Goal: Transaction & Acquisition: Purchase product/service

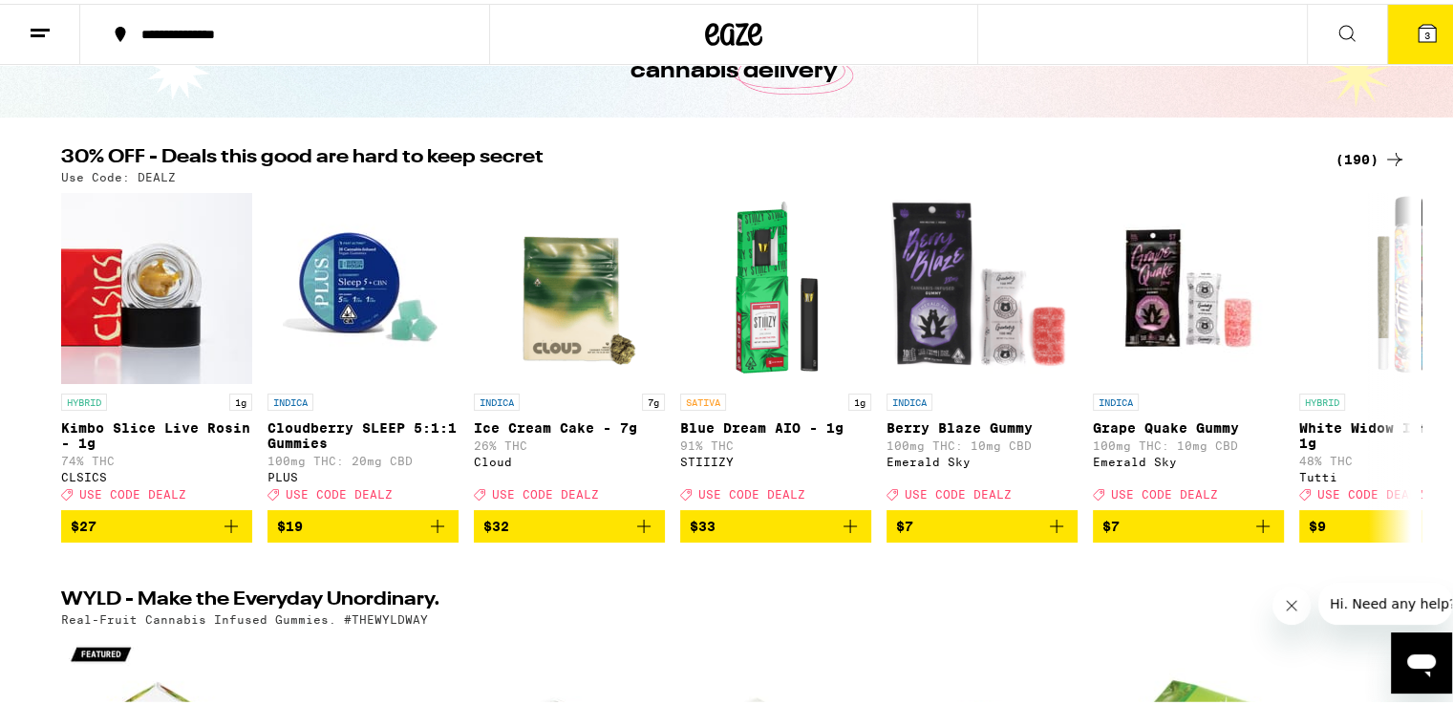
scroll to position [167, 0]
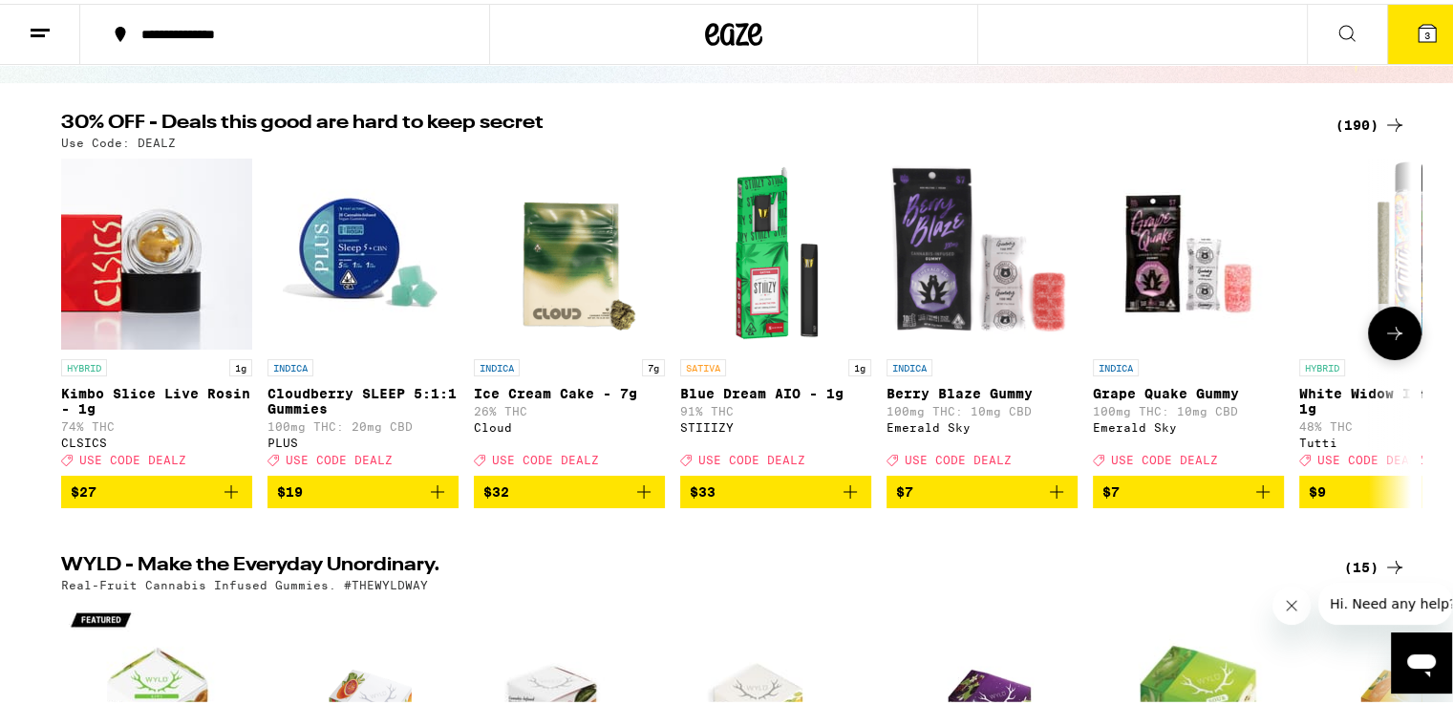
click at [1386, 332] on icon at bounding box center [1394, 329] width 23 height 23
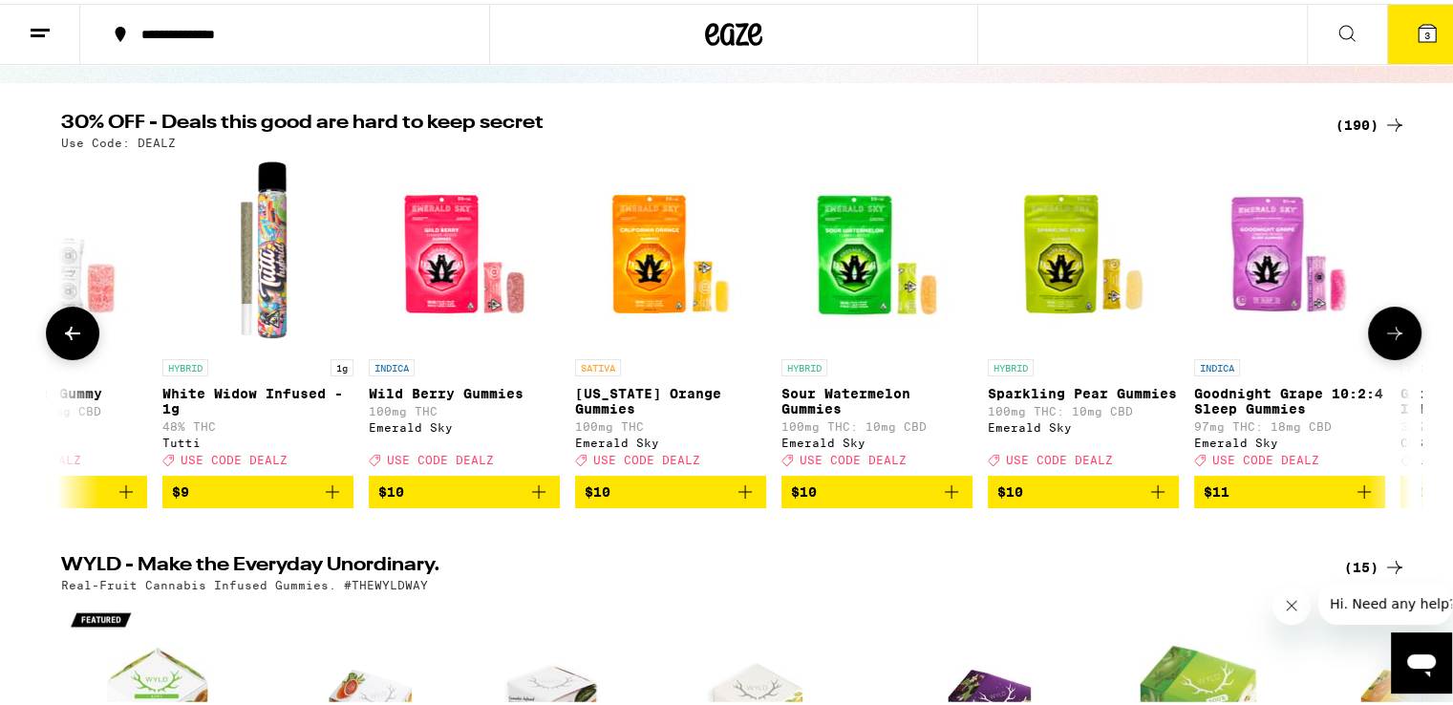
click at [1386, 332] on icon at bounding box center [1394, 329] width 23 height 23
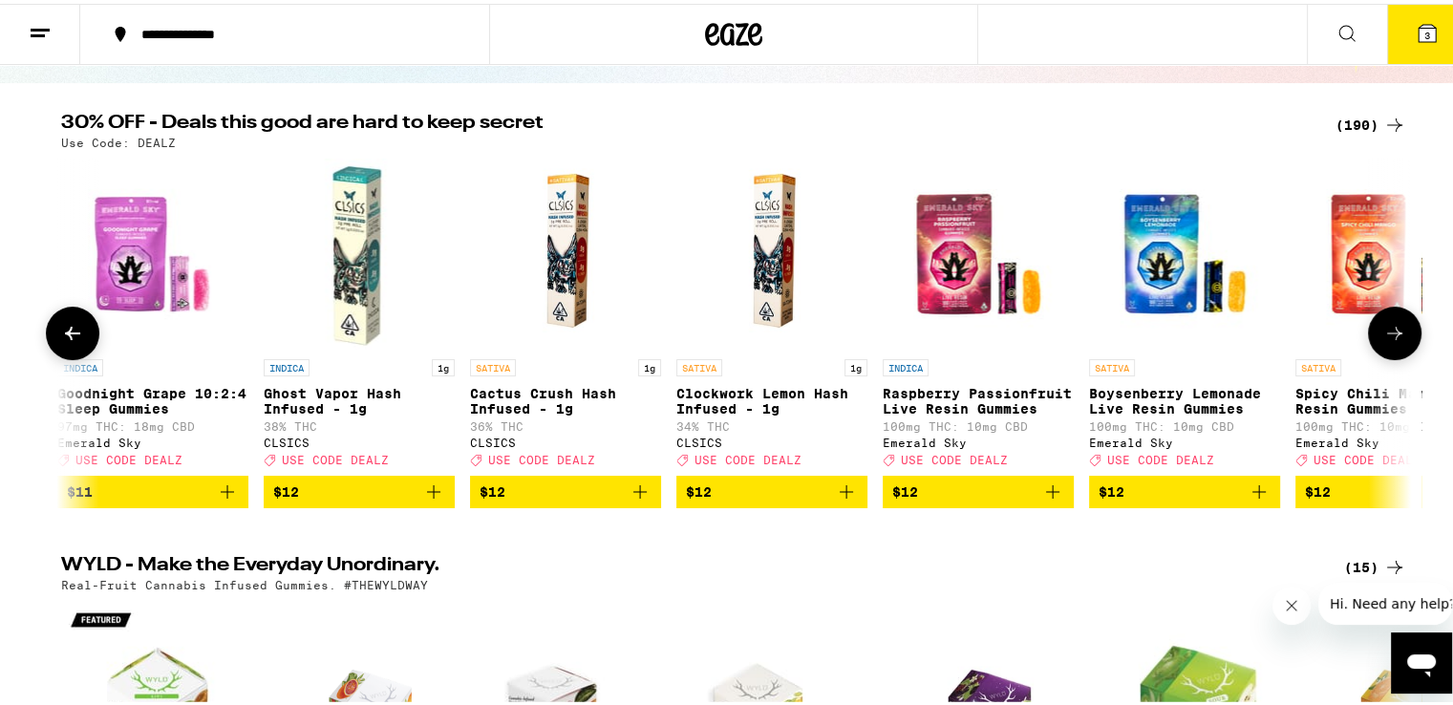
click at [1386, 332] on icon at bounding box center [1394, 329] width 23 height 23
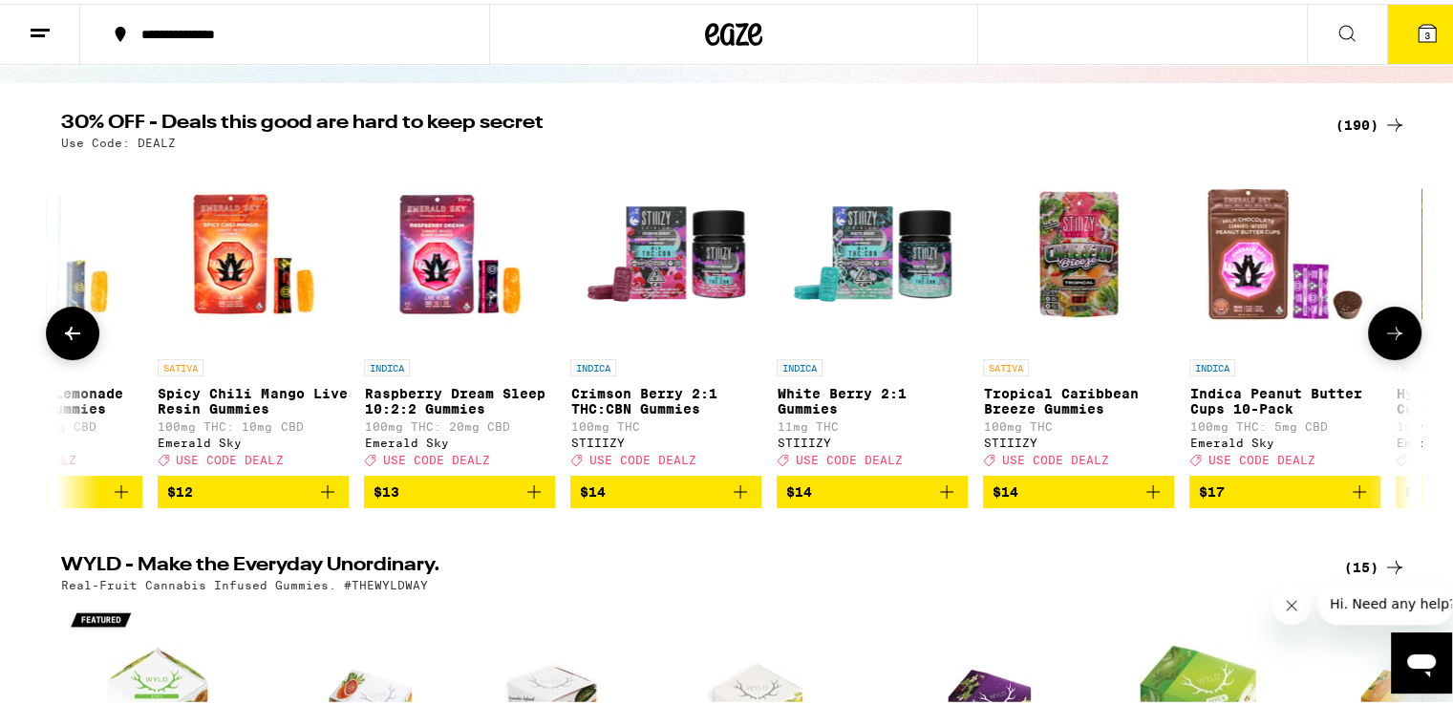
click at [1386, 332] on icon at bounding box center [1394, 329] width 23 height 23
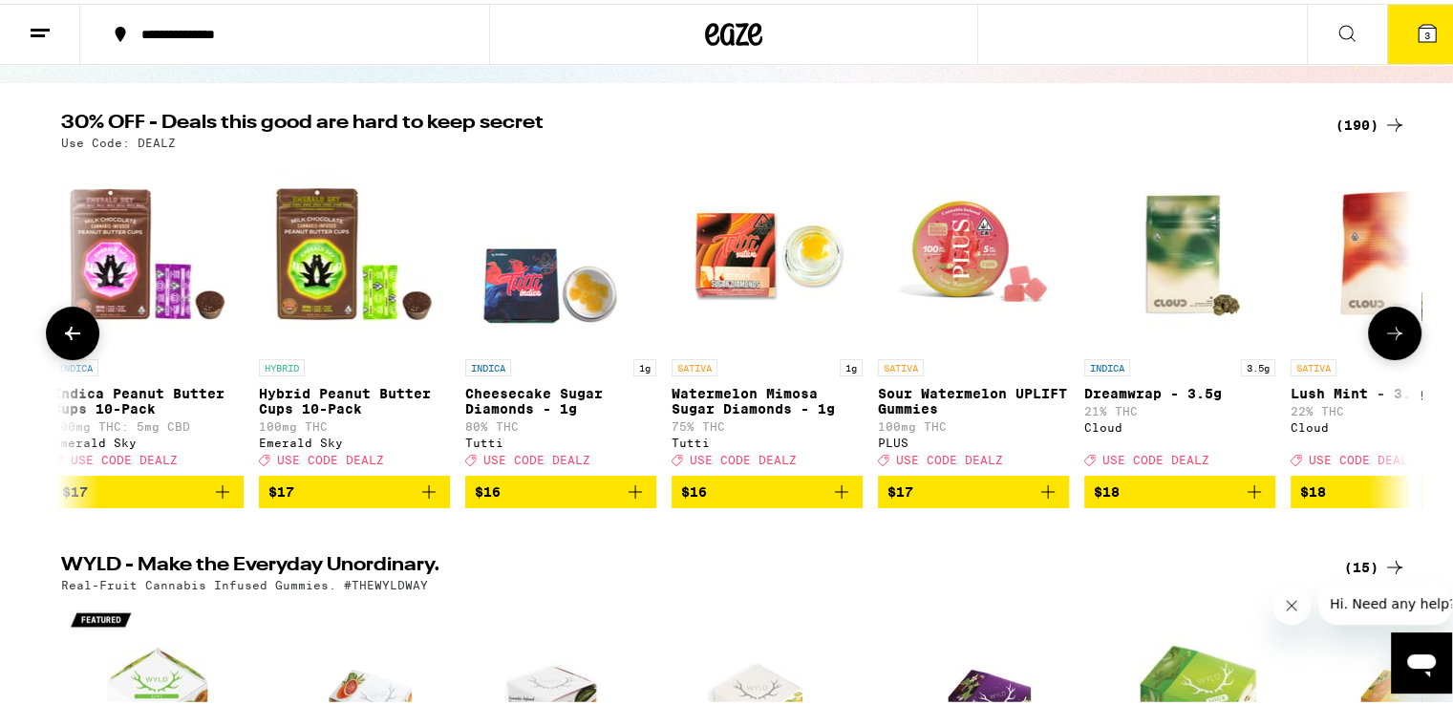
click at [1386, 332] on icon at bounding box center [1394, 329] width 23 height 23
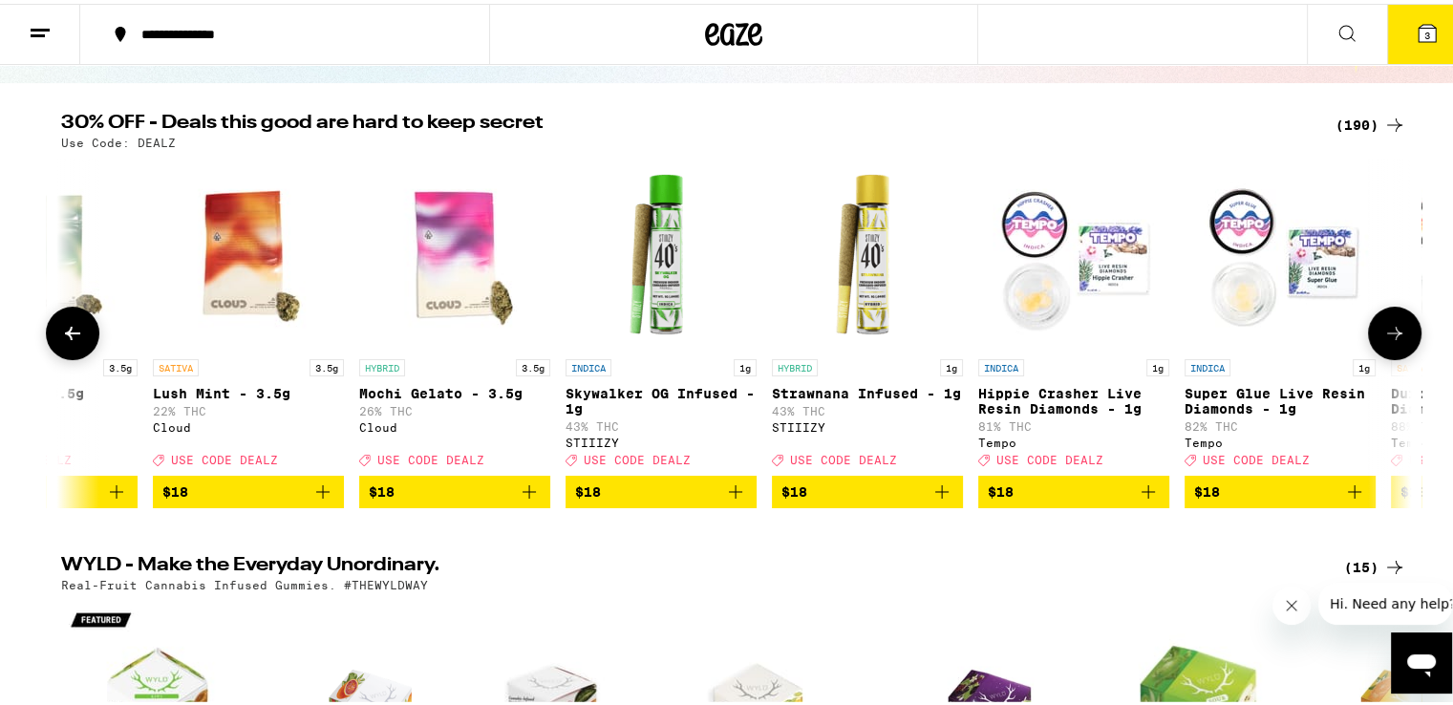
click at [1386, 332] on icon at bounding box center [1394, 329] width 23 height 23
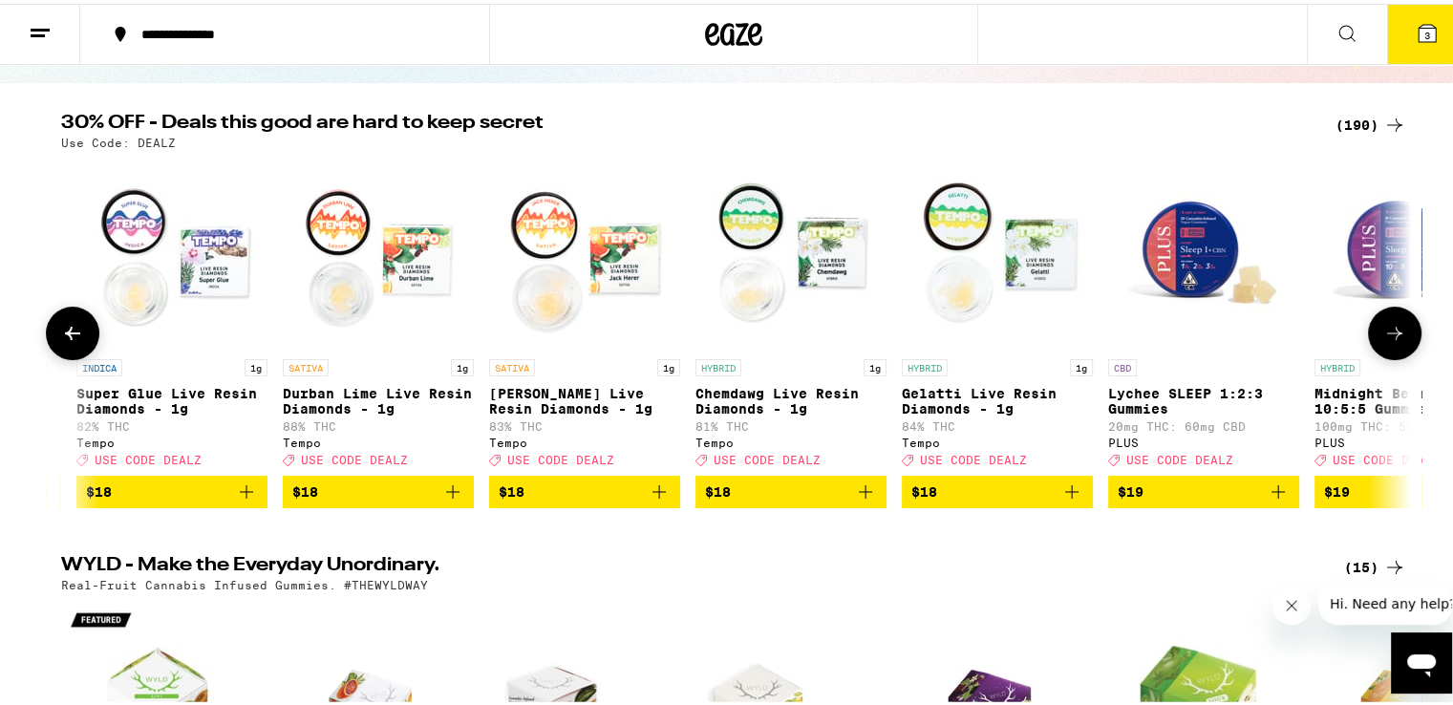
scroll to position [0, 6824]
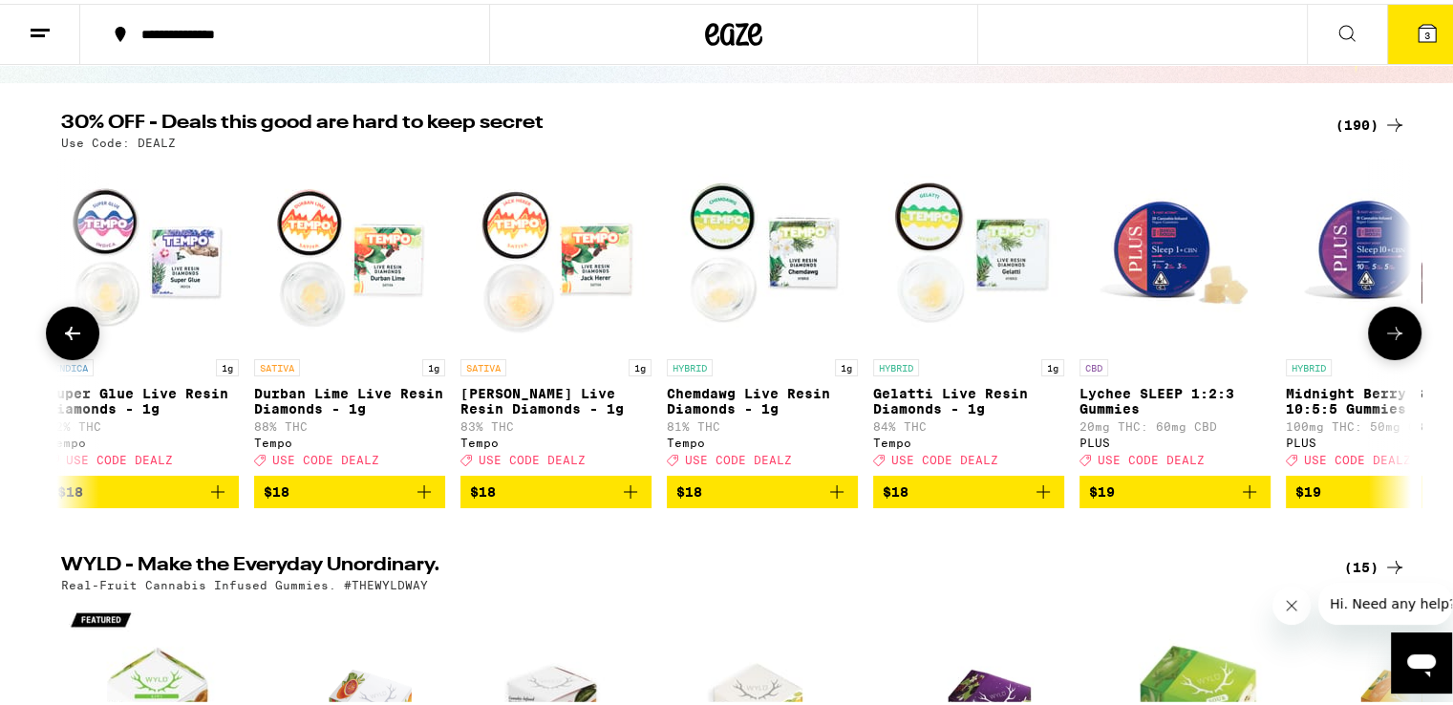
click at [67, 327] on icon at bounding box center [72, 329] width 23 height 23
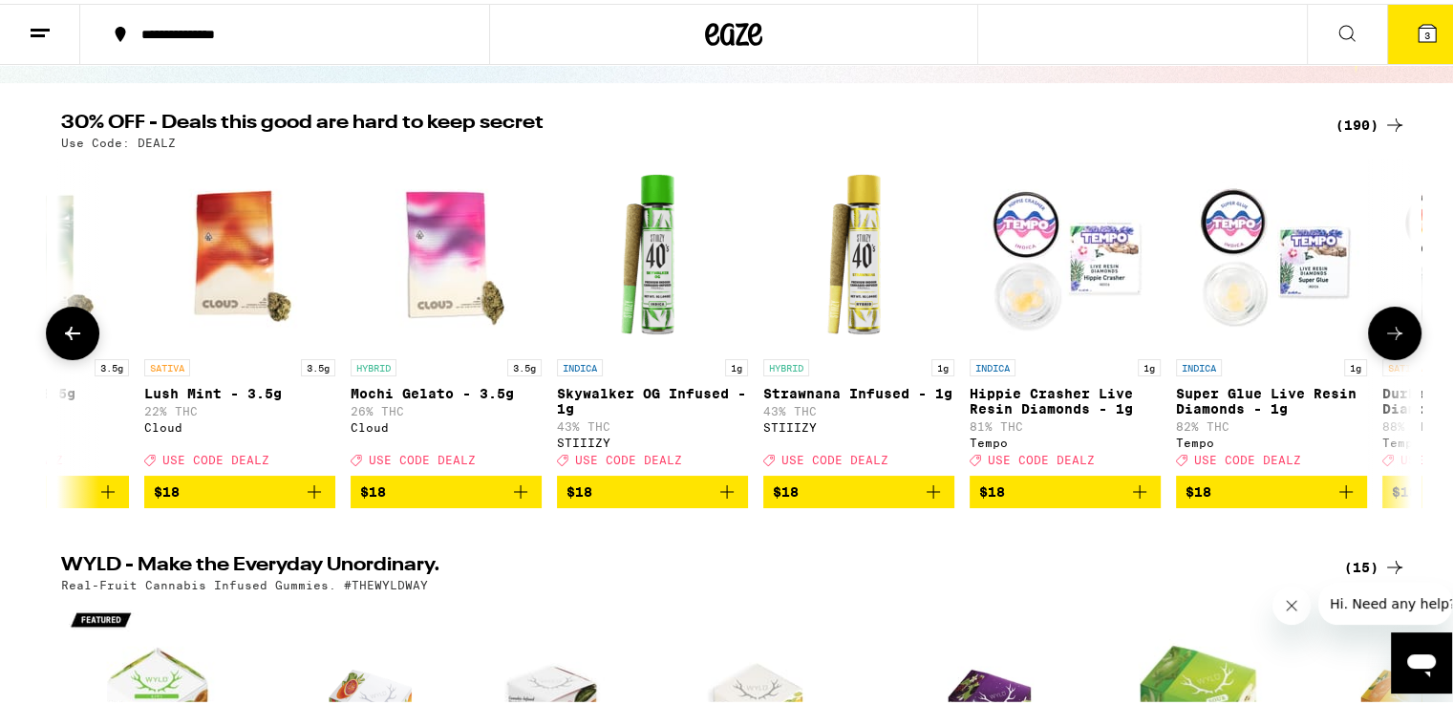
scroll to position [0, 5687]
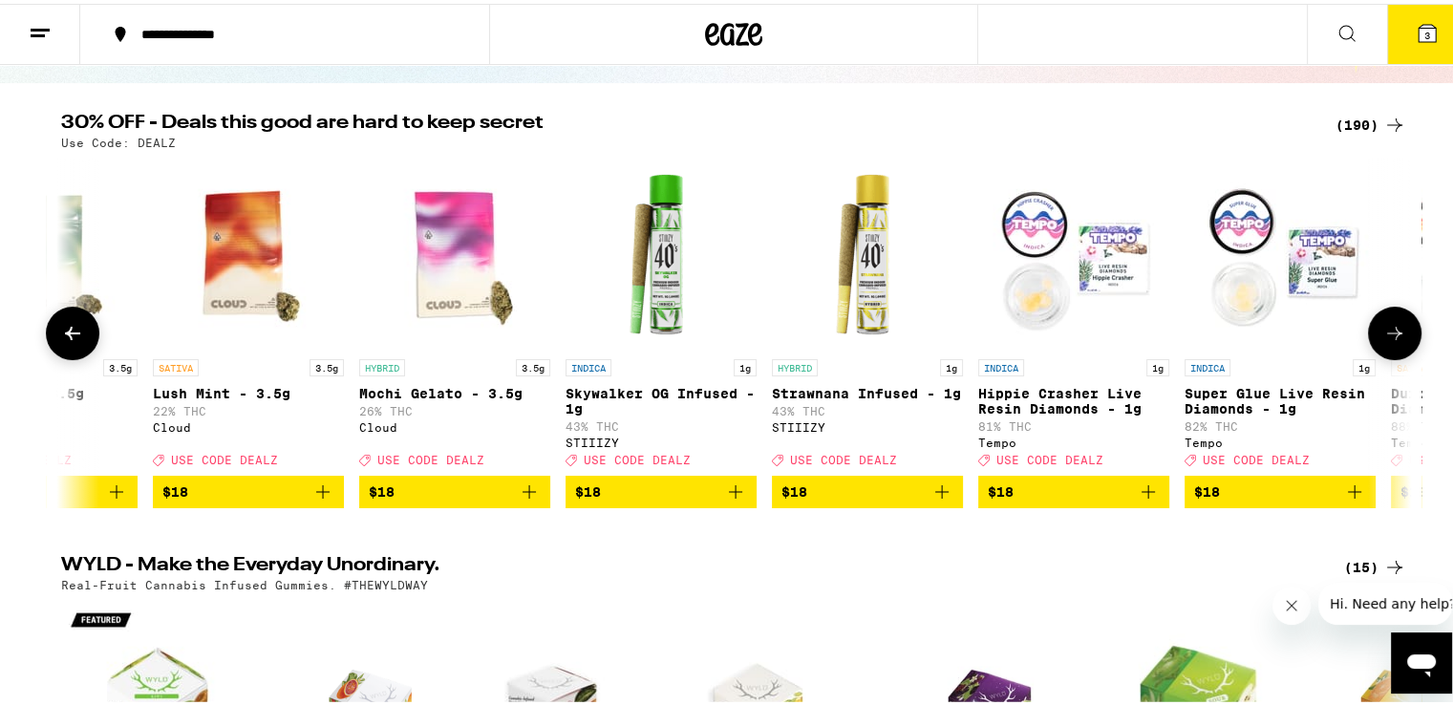
click at [1399, 332] on button at bounding box center [1395, 330] width 54 height 54
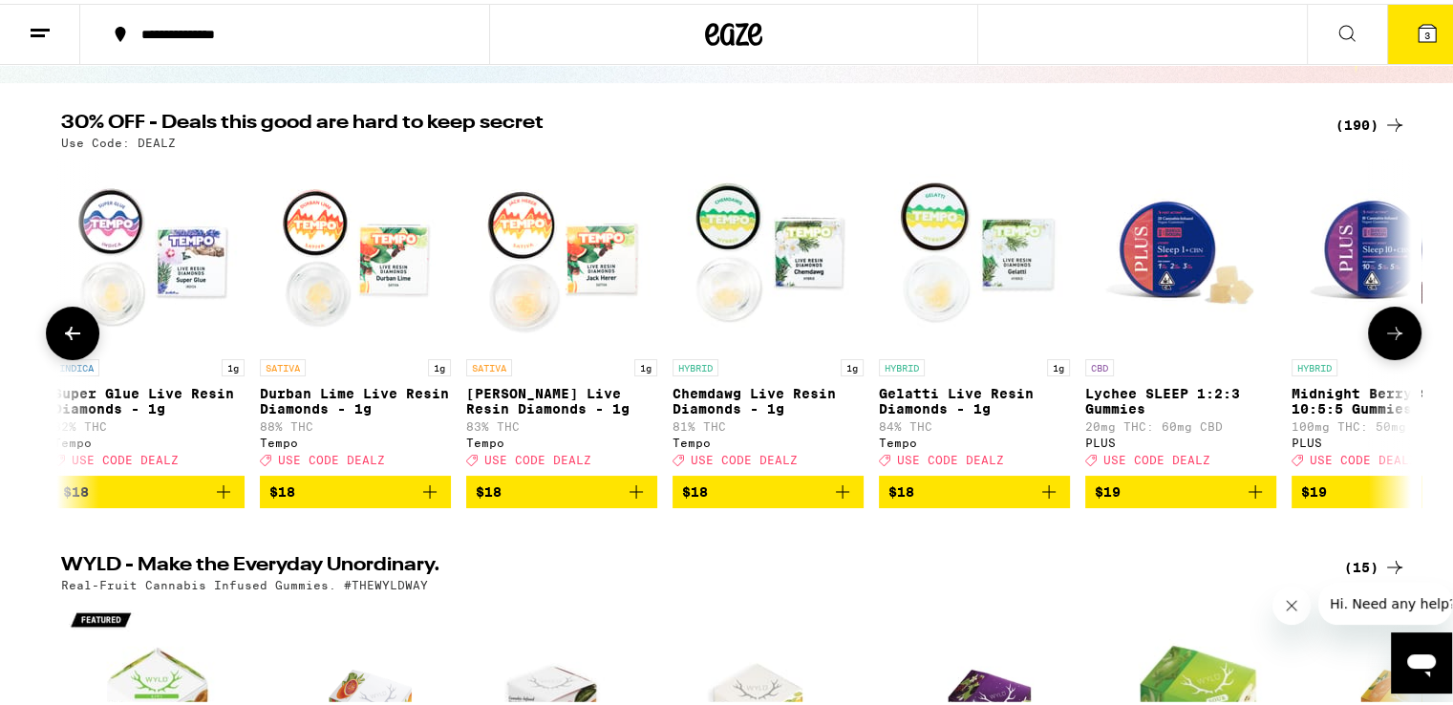
click at [1399, 332] on button at bounding box center [1395, 330] width 54 height 54
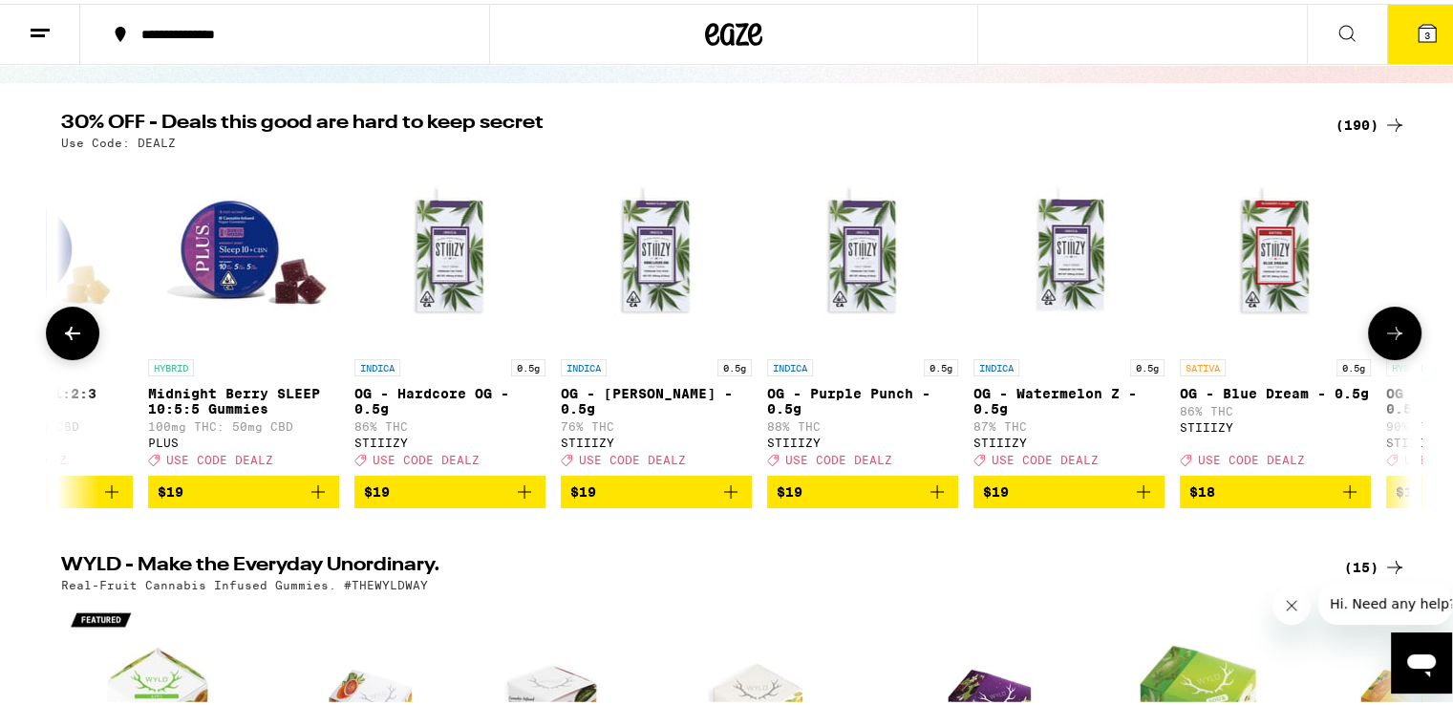
click at [1399, 332] on button at bounding box center [1395, 330] width 54 height 54
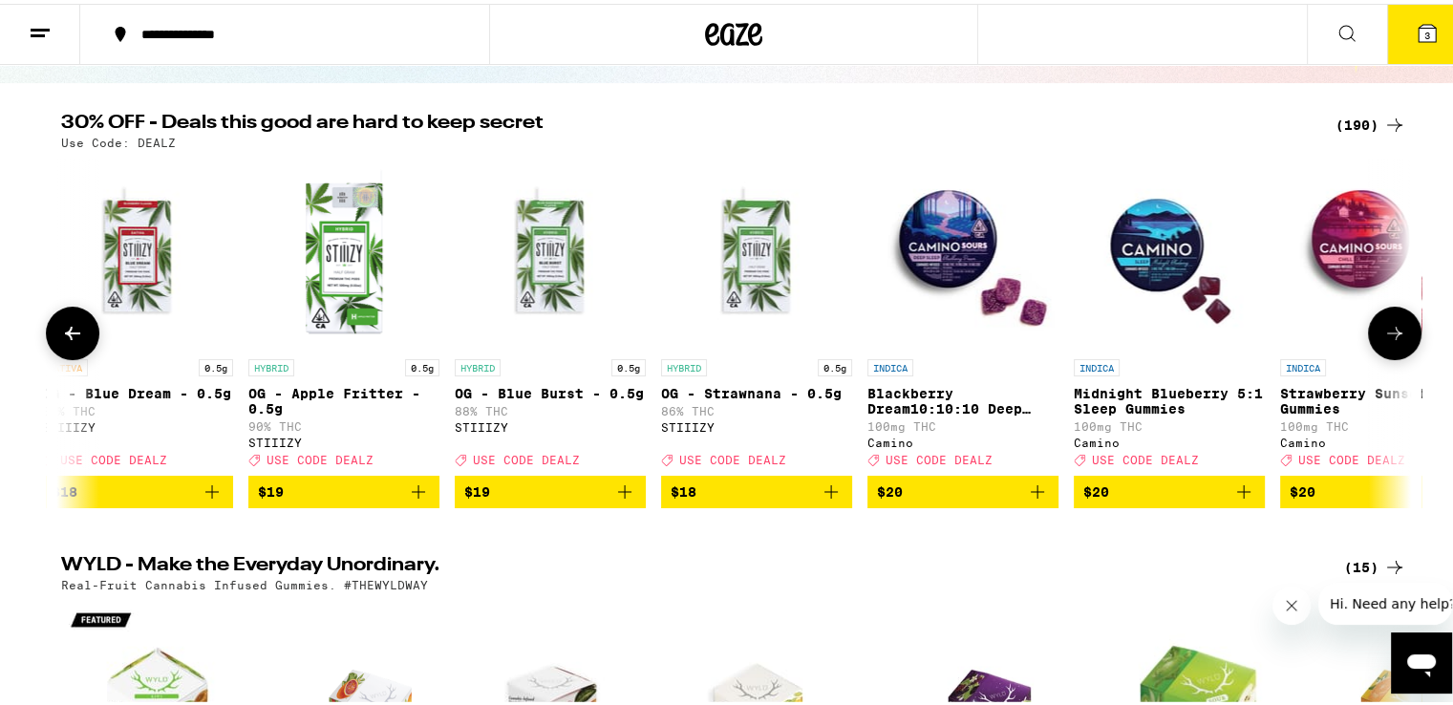
click at [1399, 332] on button at bounding box center [1395, 330] width 54 height 54
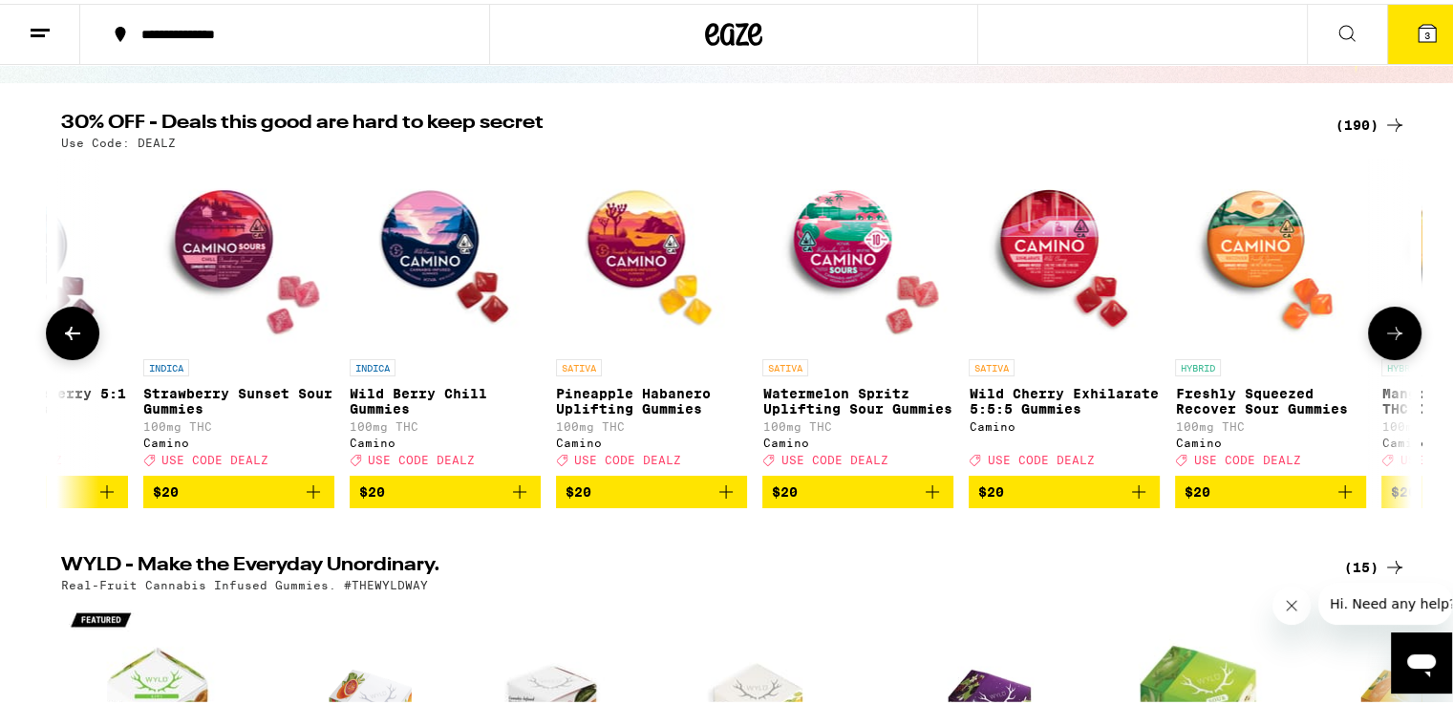
click at [1399, 332] on button at bounding box center [1395, 330] width 54 height 54
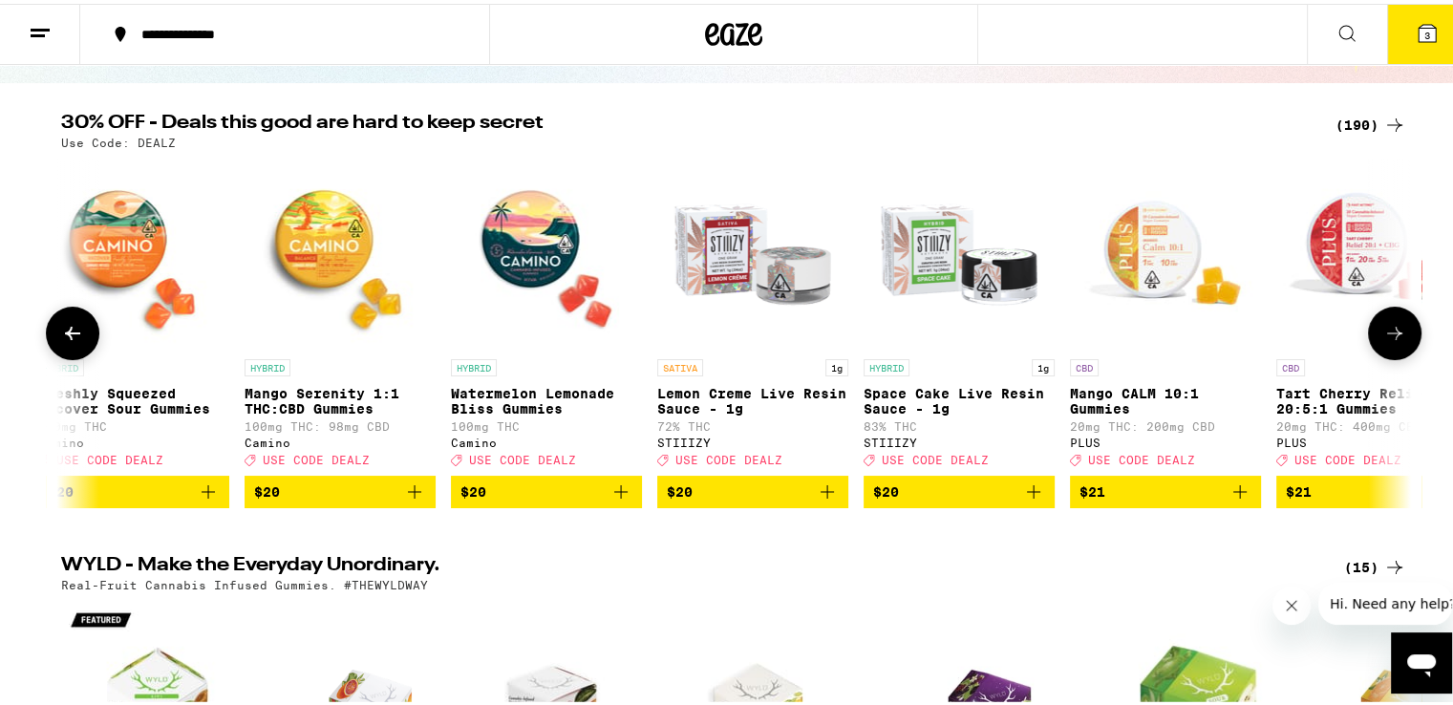
click at [1399, 332] on button at bounding box center [1395, 330] width 54 height 54
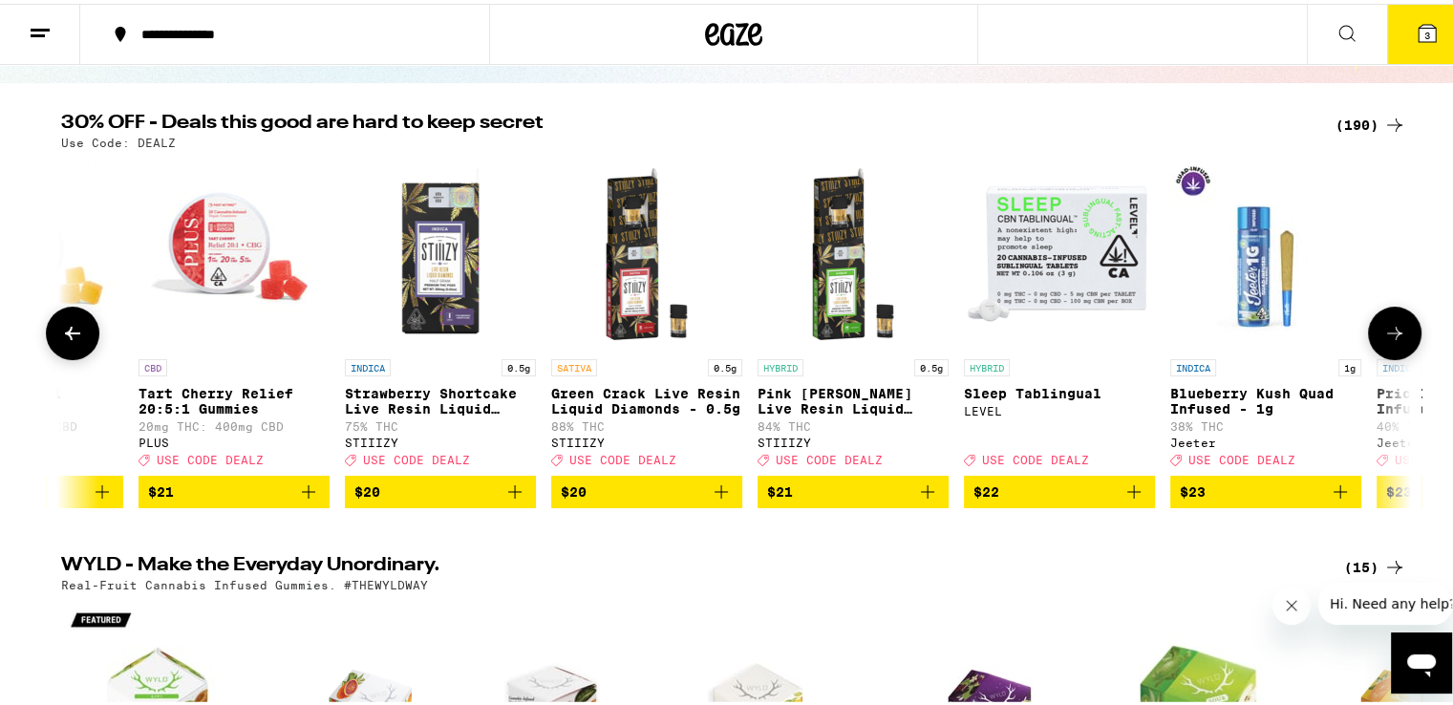
click at [1399, 332] on button at bounding box center [1395, 330] width 54 height 54
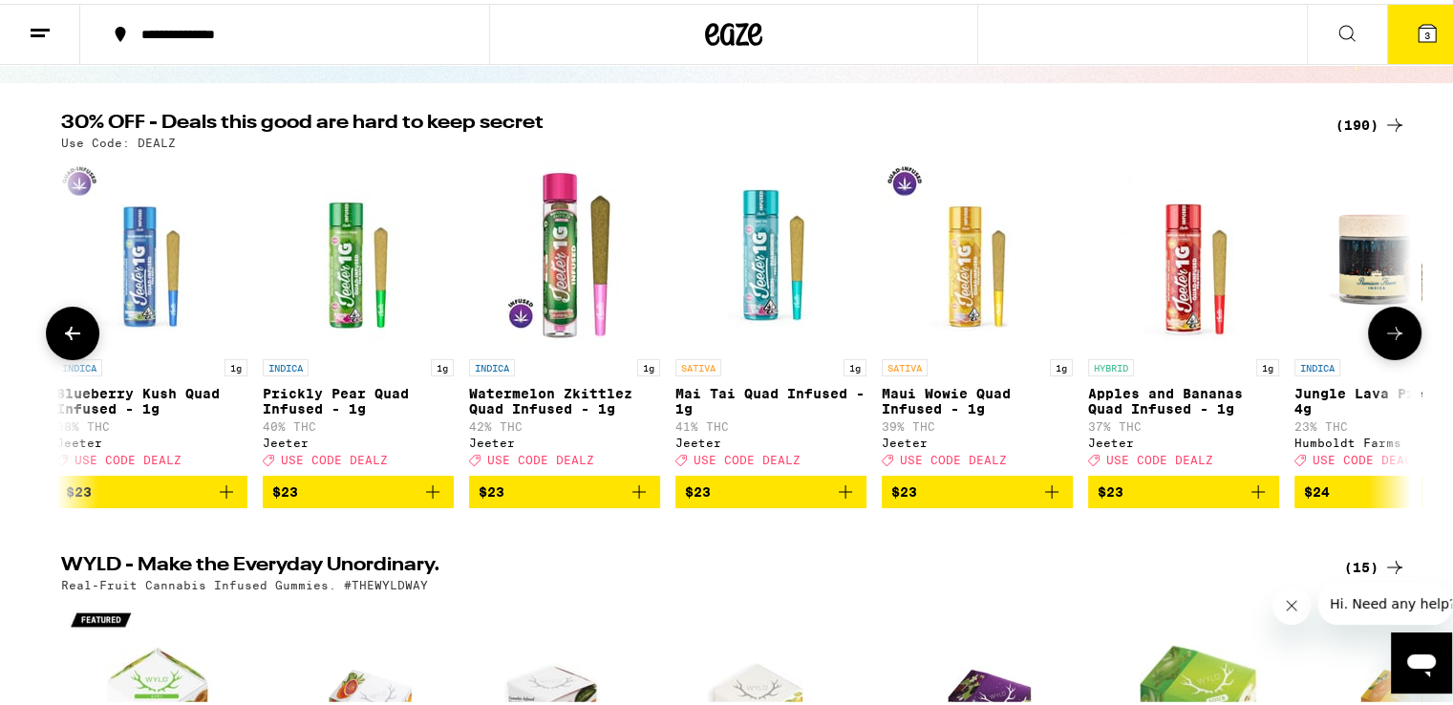
scroll to position [0, 13649]
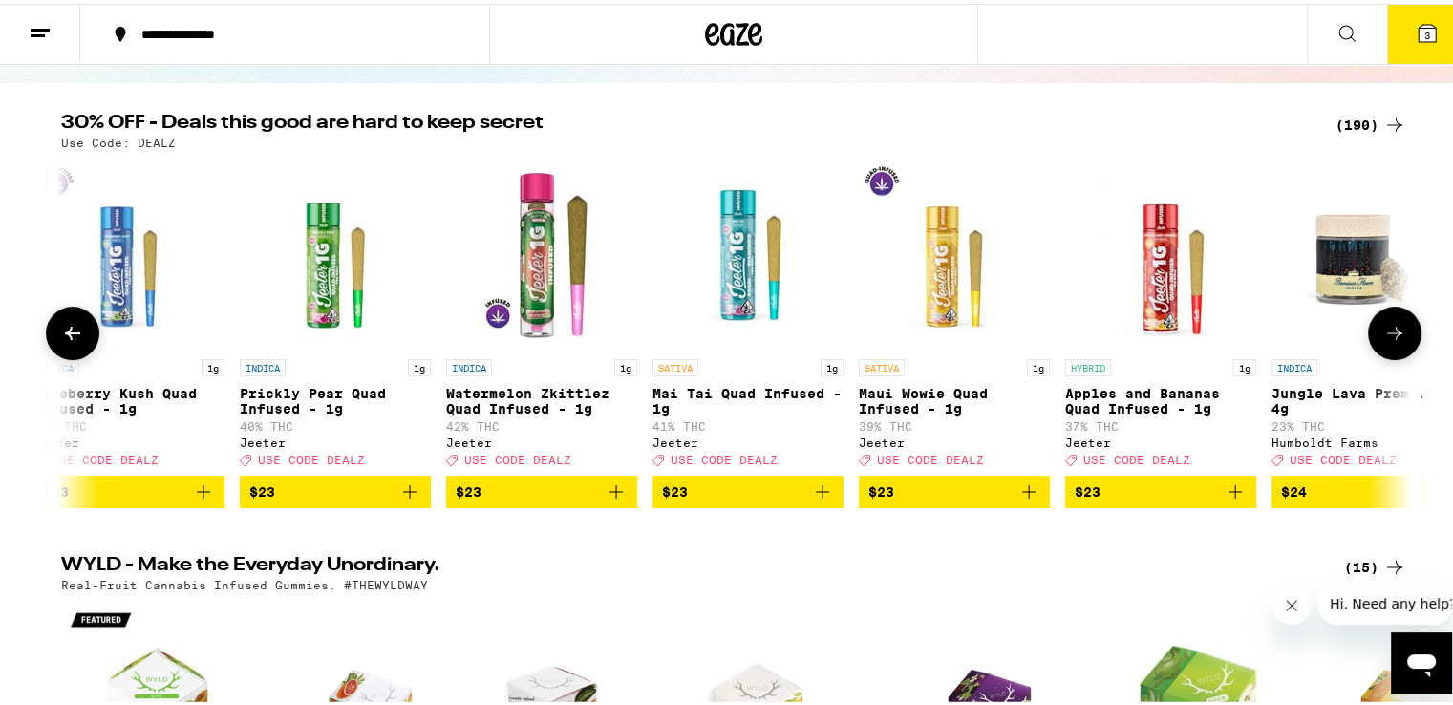
click at [1399, 332] on button at bounding box center [1395, 330] width 54 height 54
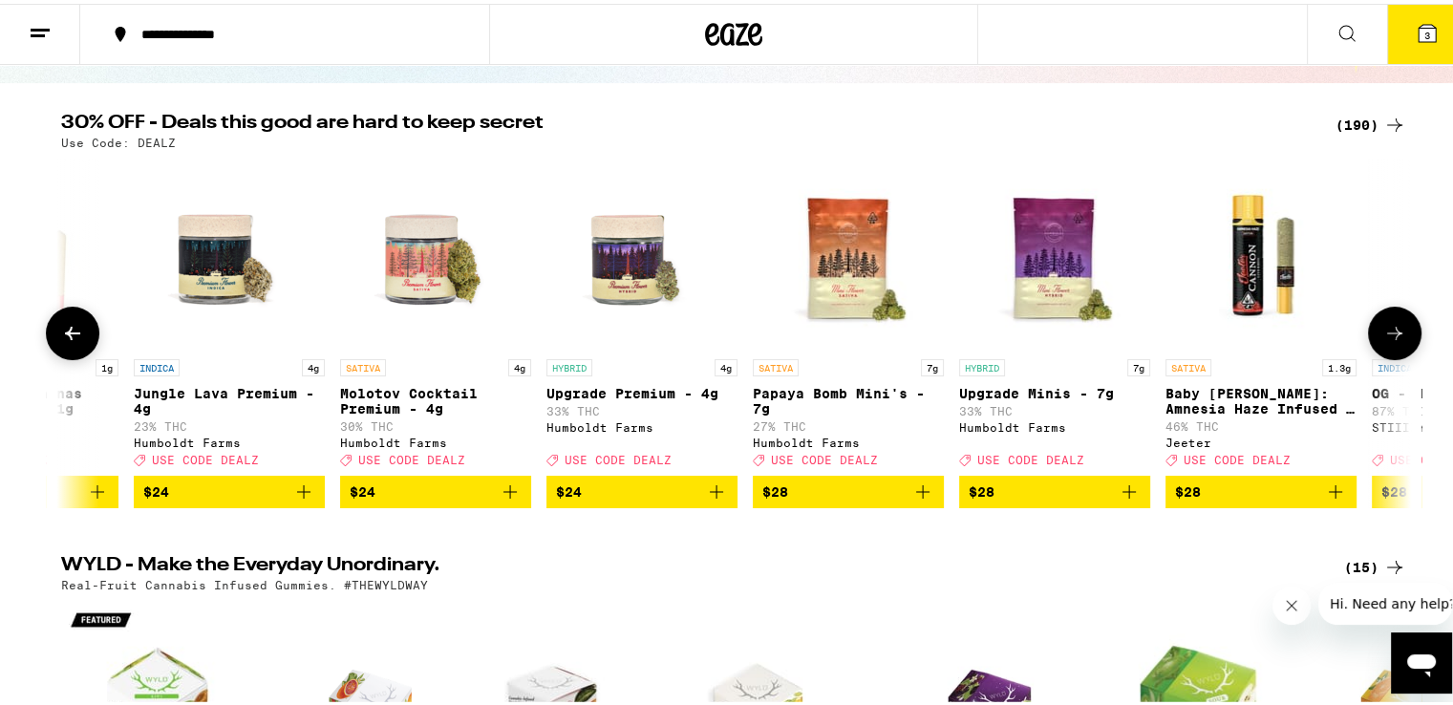
click at [1399, 332] on button at bounding box center [1395, 330] width 54 height 54
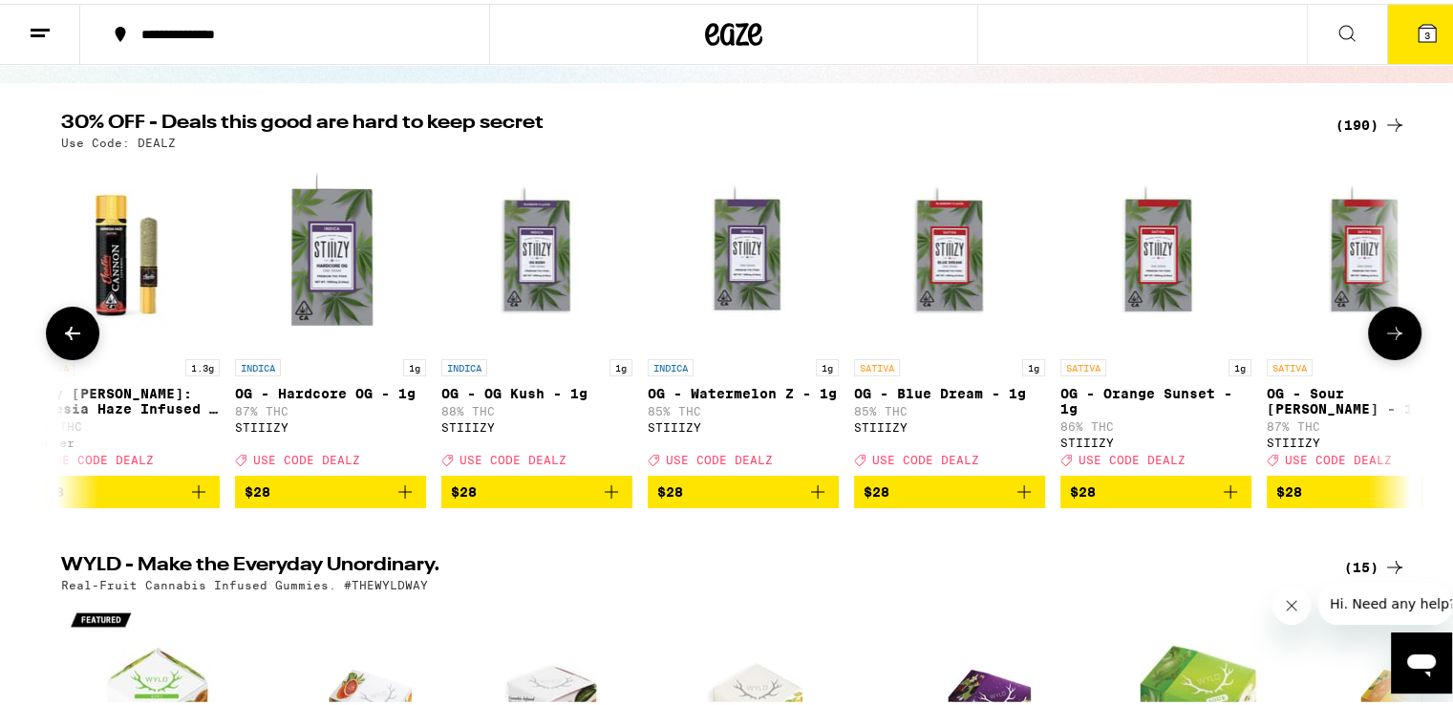
click at [1399, 332] on button at bounding box center [1395, 330] width 54 height 54
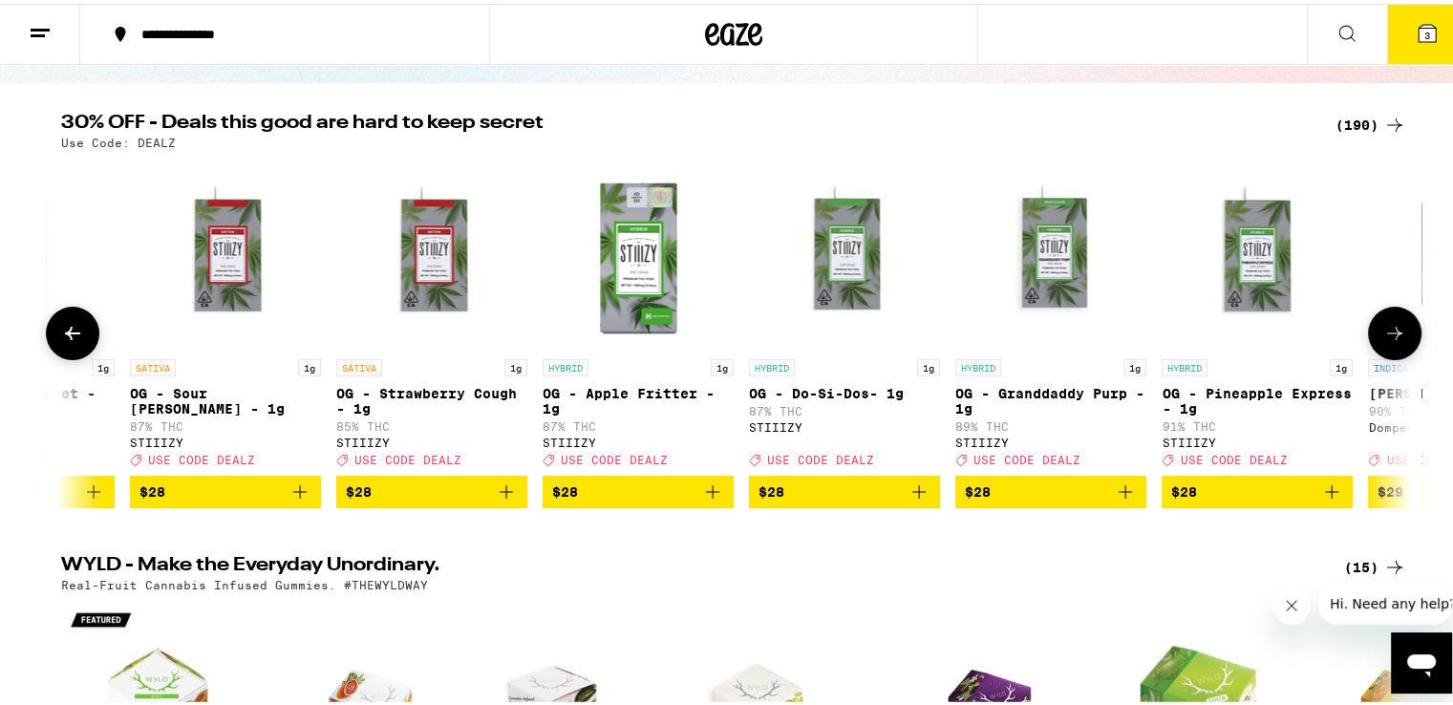
click at [1399, 332] on button at bounding box center [1395, 330] width 54 height 54
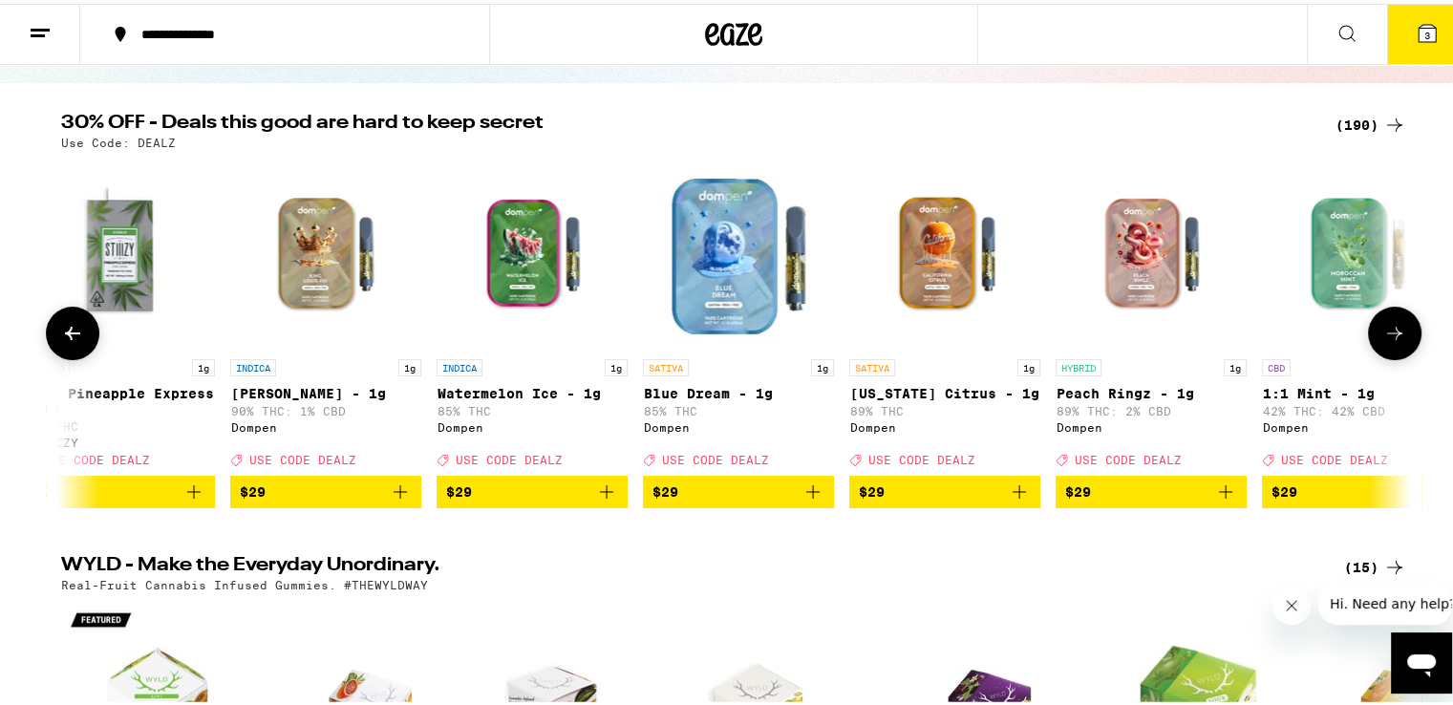
click at [1399, 332] on button at bounding box center [1395, 330] width 54 height 54
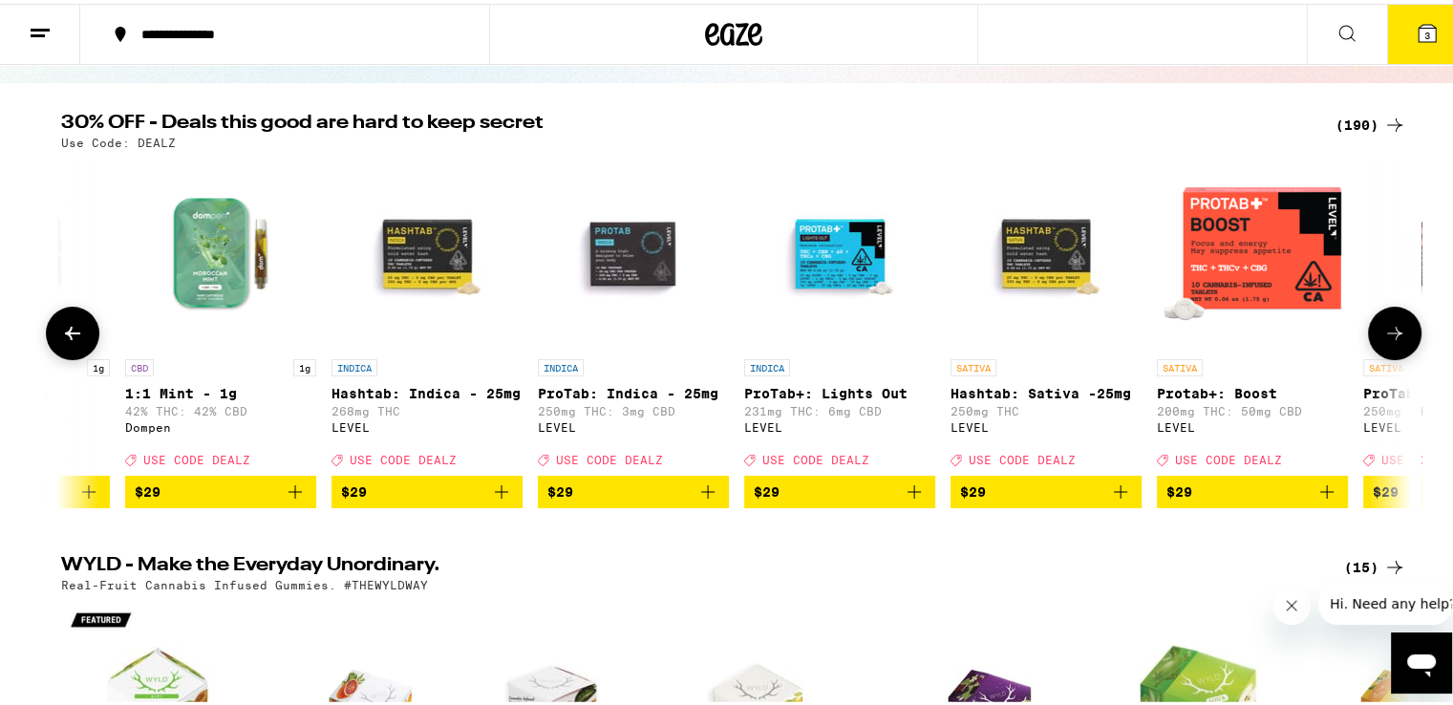
click at [1399, 332] on button at bounding box center [1395, 330] width 54 height 54
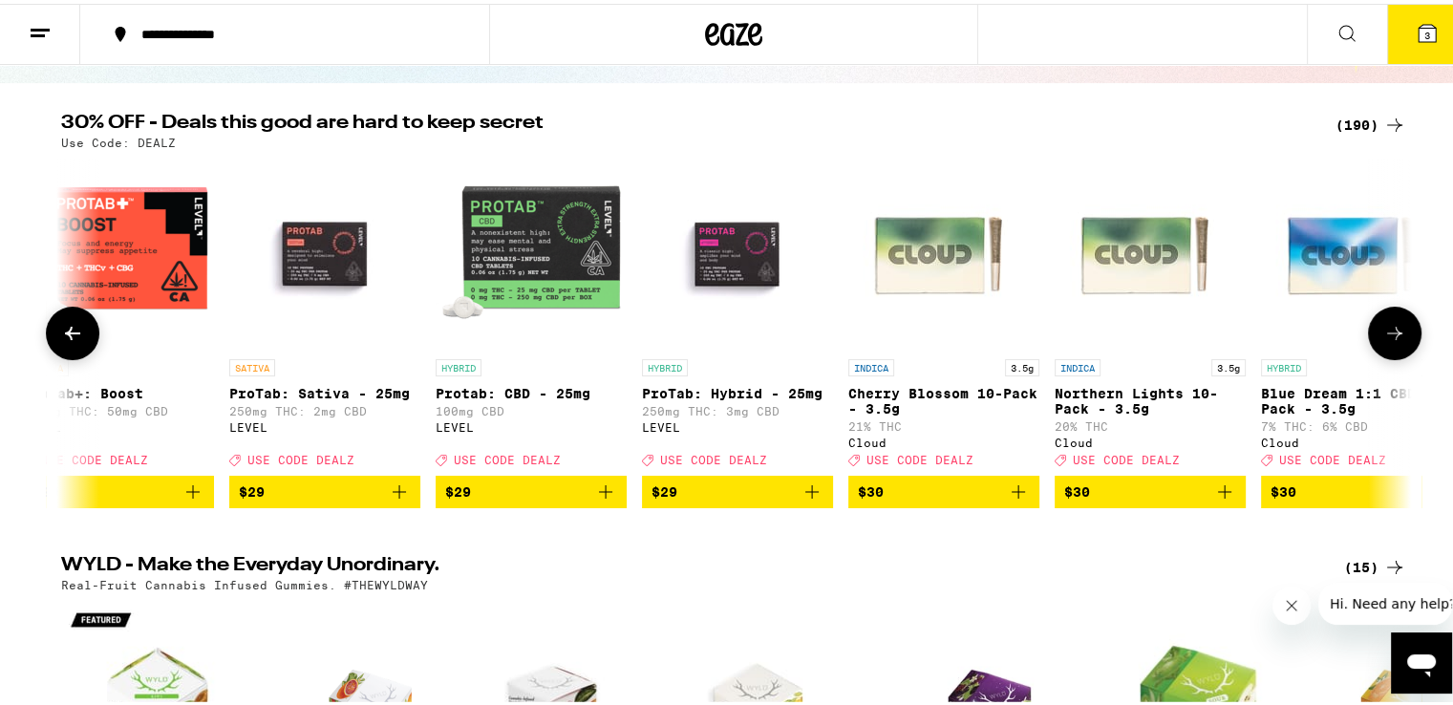
click at [1399, 332] on button at bounding box center [1395, 330] width 54 height 54
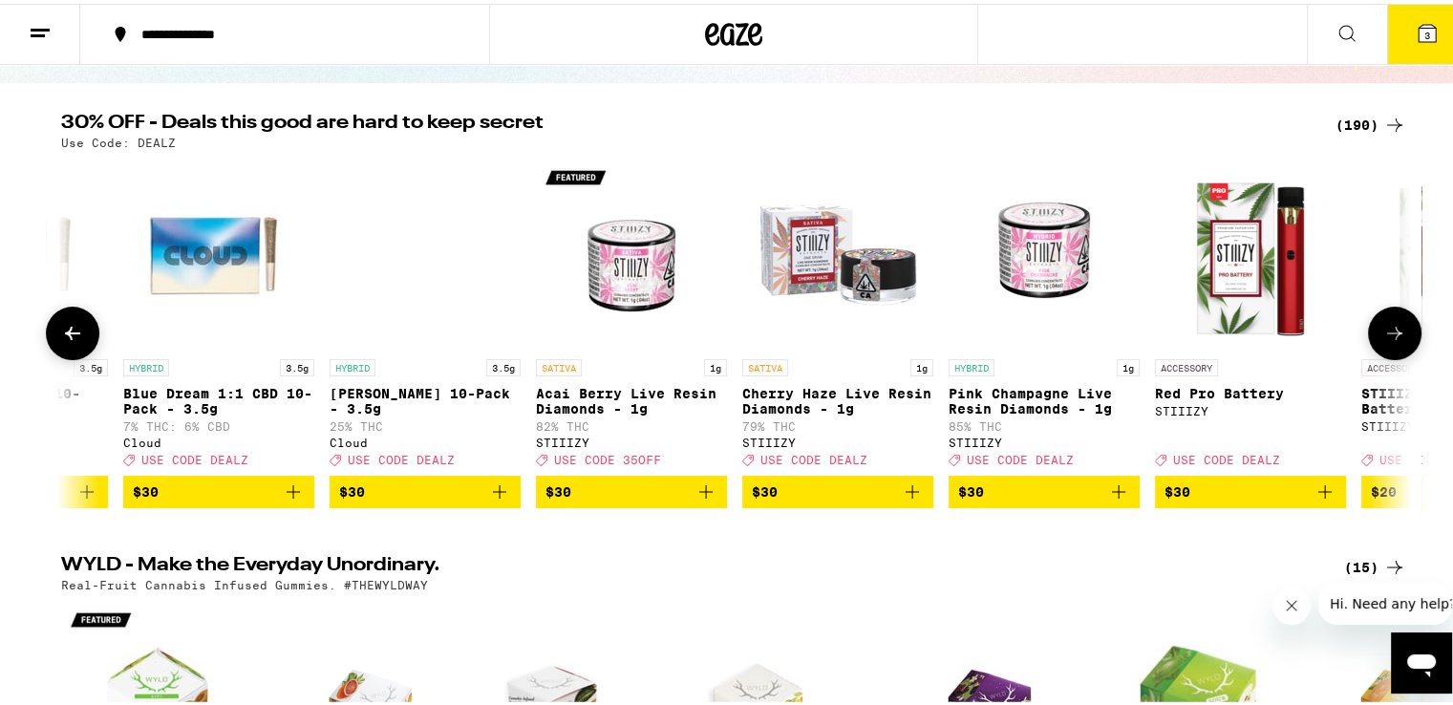
click at [1399, 332] on button at bounding box center [1395, 330] width 54 height 54
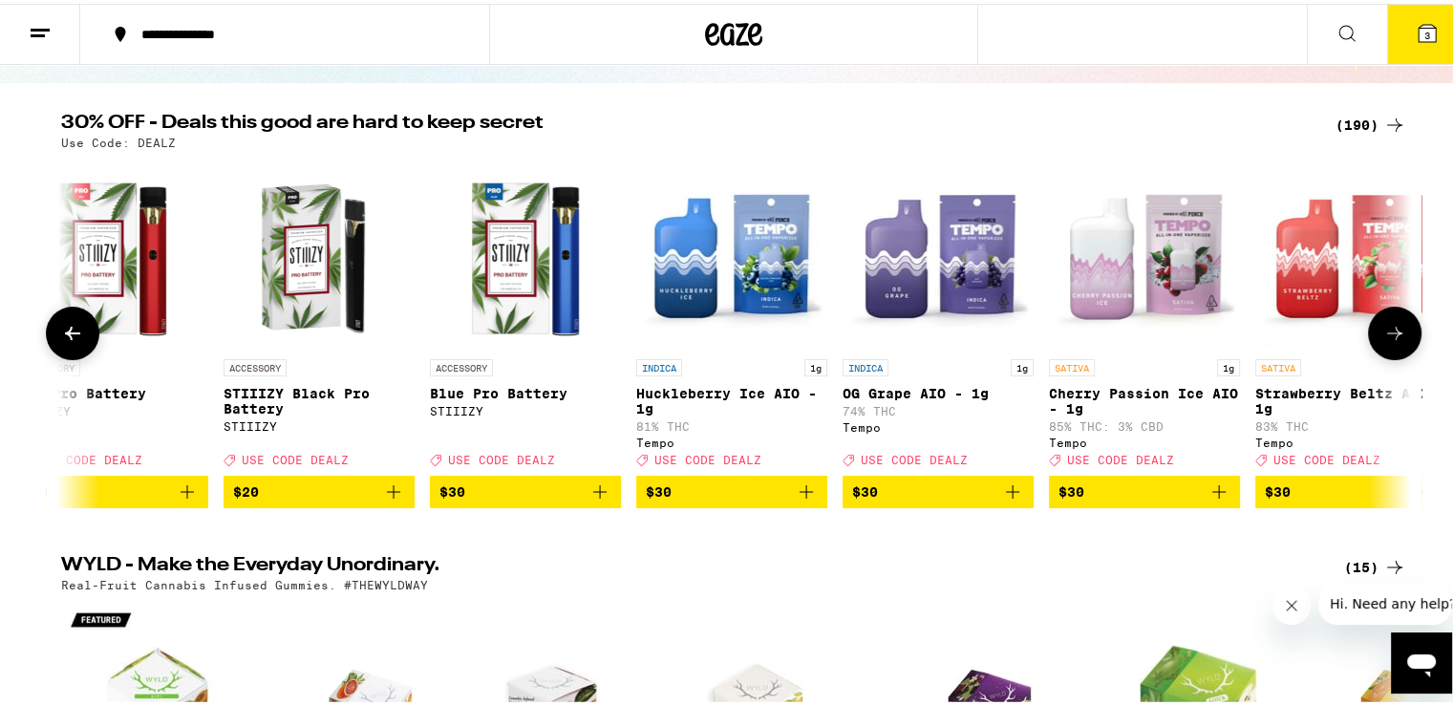
click at [1399, 332] on button at bounding box center [1395, 330] width 54 height 54
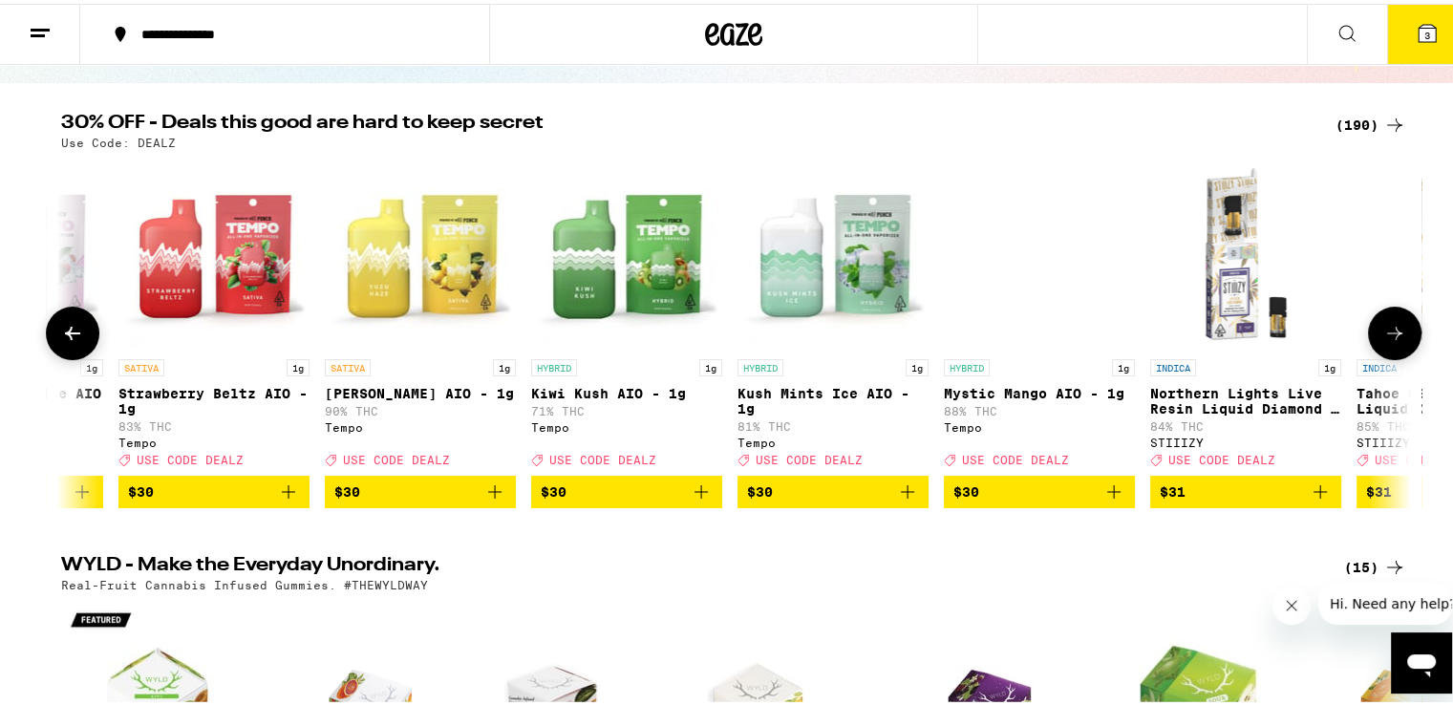
click at [1399, 332] on button at bounding box center [1395, 330] width 54 height 54
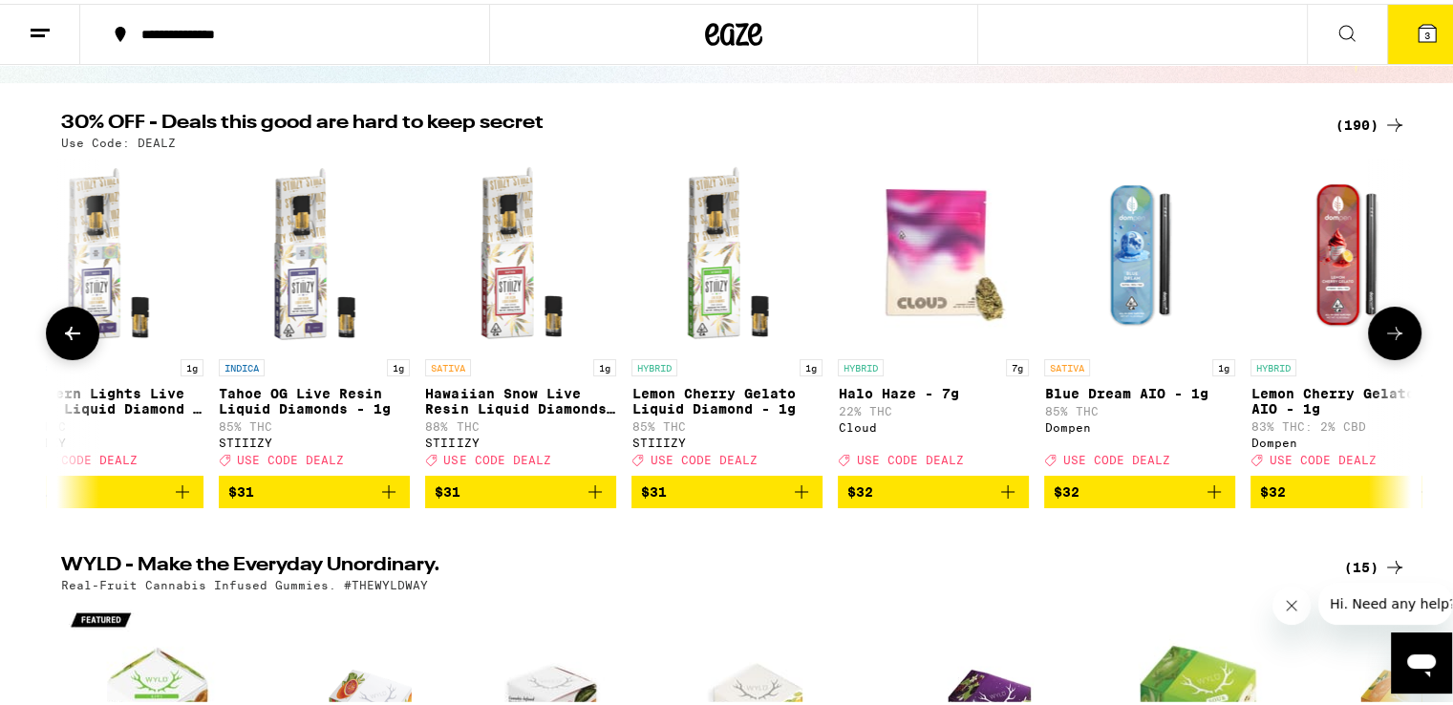
click at [1399, 332] on button at bounding box center [1395, 330] width 54 height 54
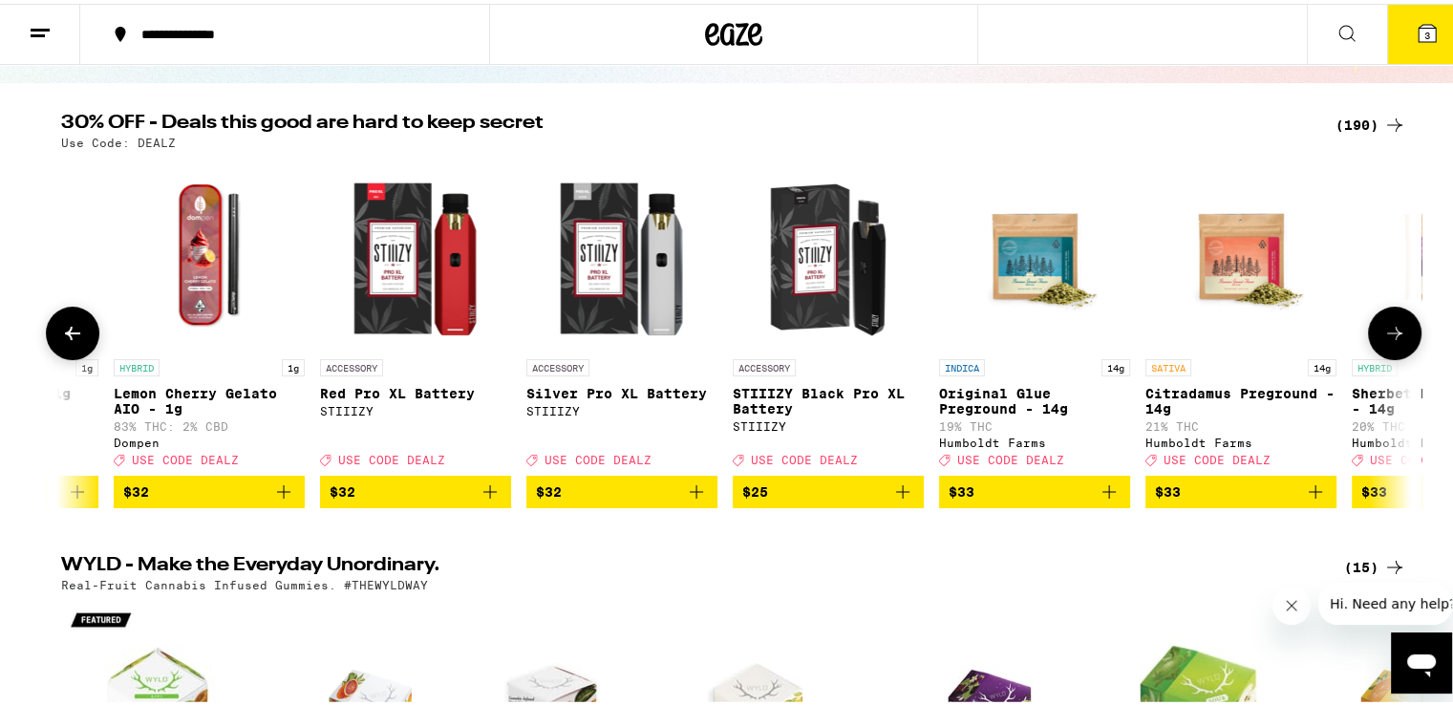
click at [1399, 332] on button at bounding box center [1395, 330] width 54 height 54
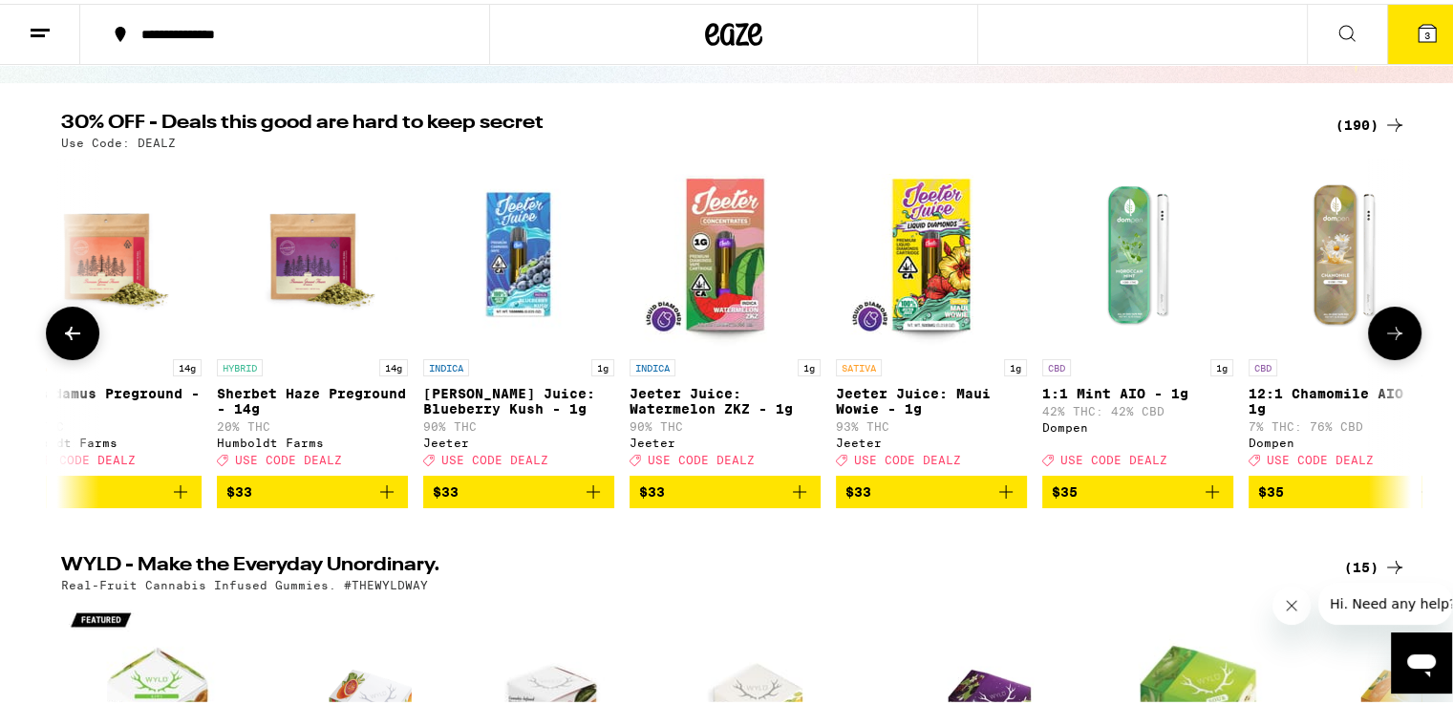
click at [1399, 332] on button at bounding box center [1395, 330] width 54 height 54
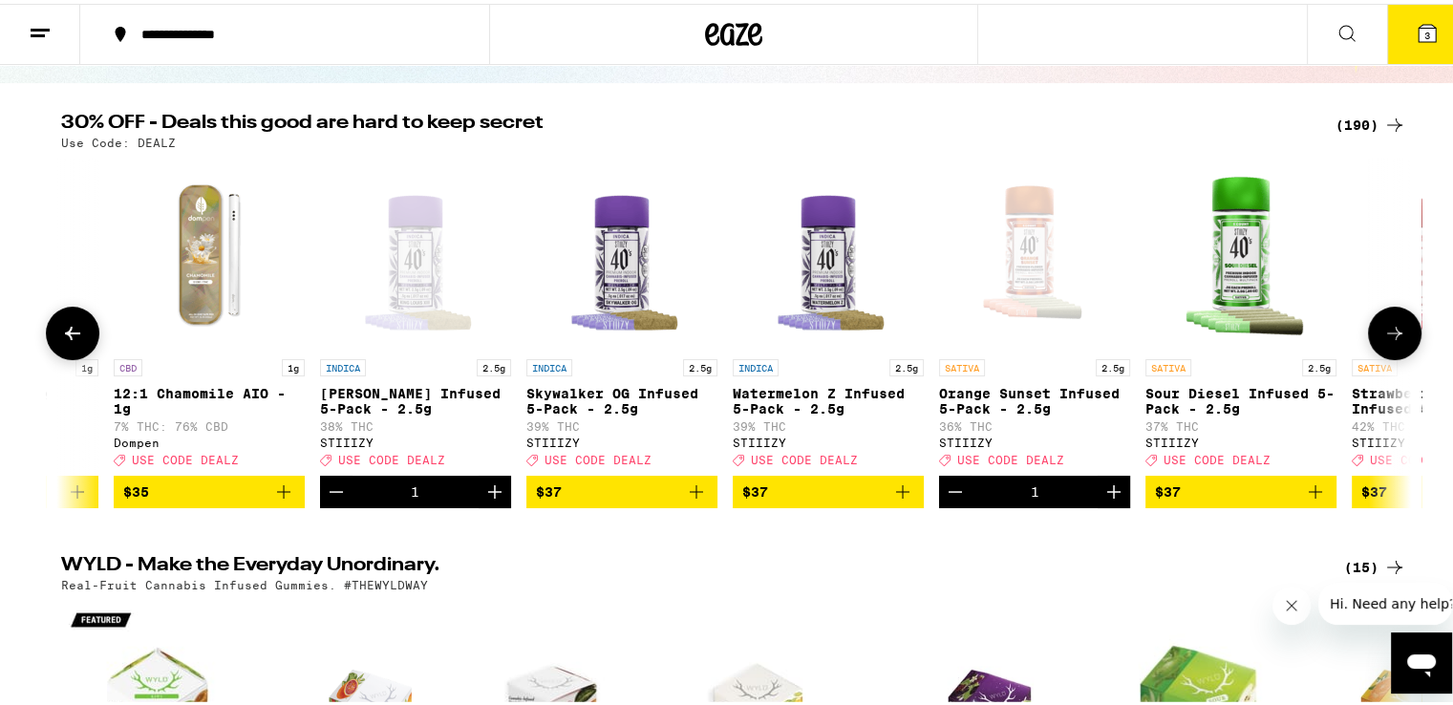
scroll to position [0, 28431]
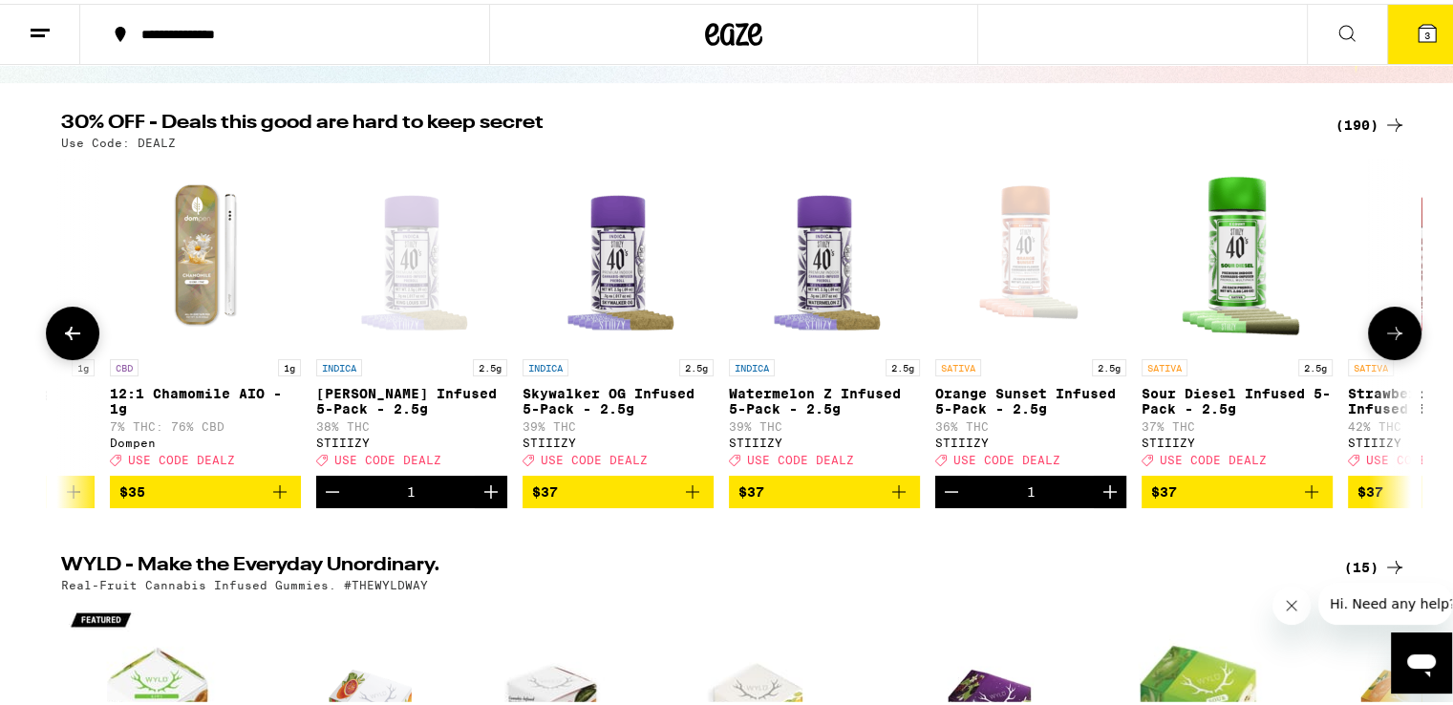
click at [1399, 332] on button at bounding box center [1395, 330] width 54 height 54
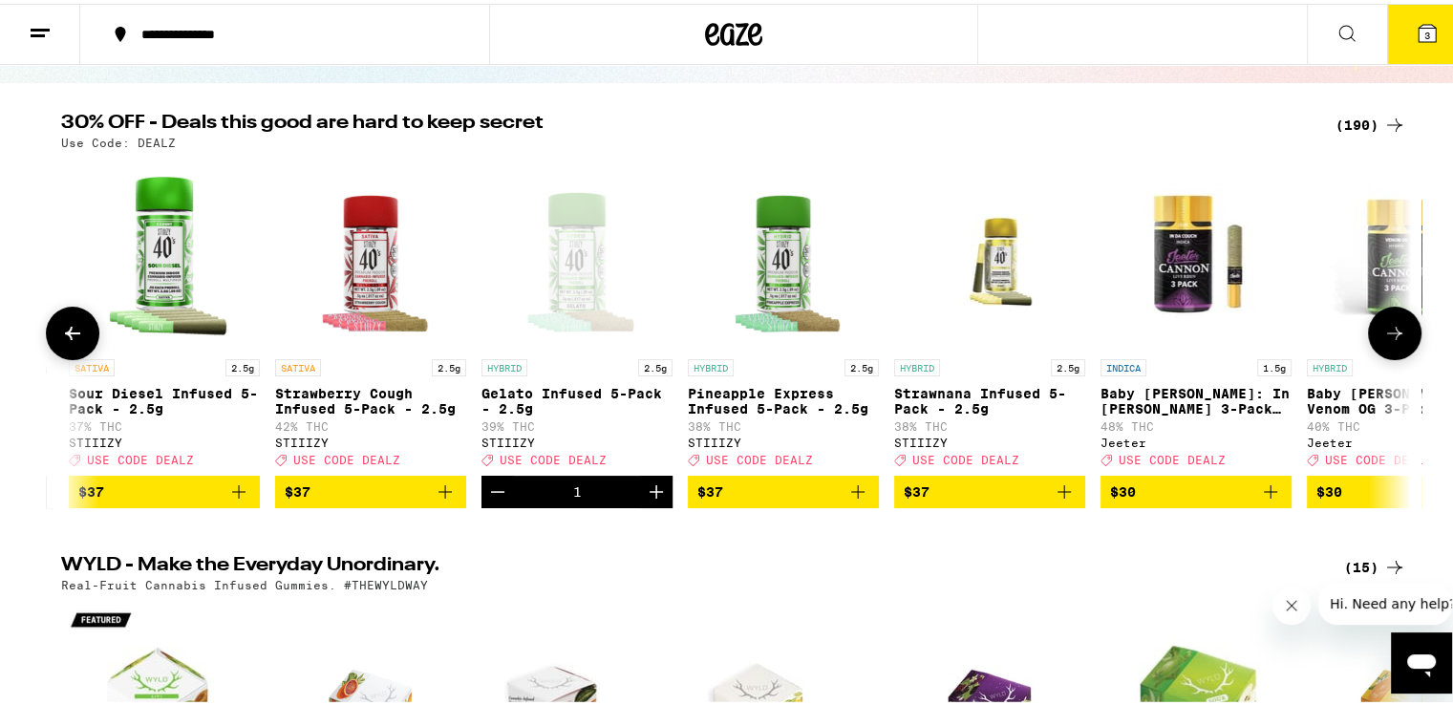
scroll to position [0, 29569]
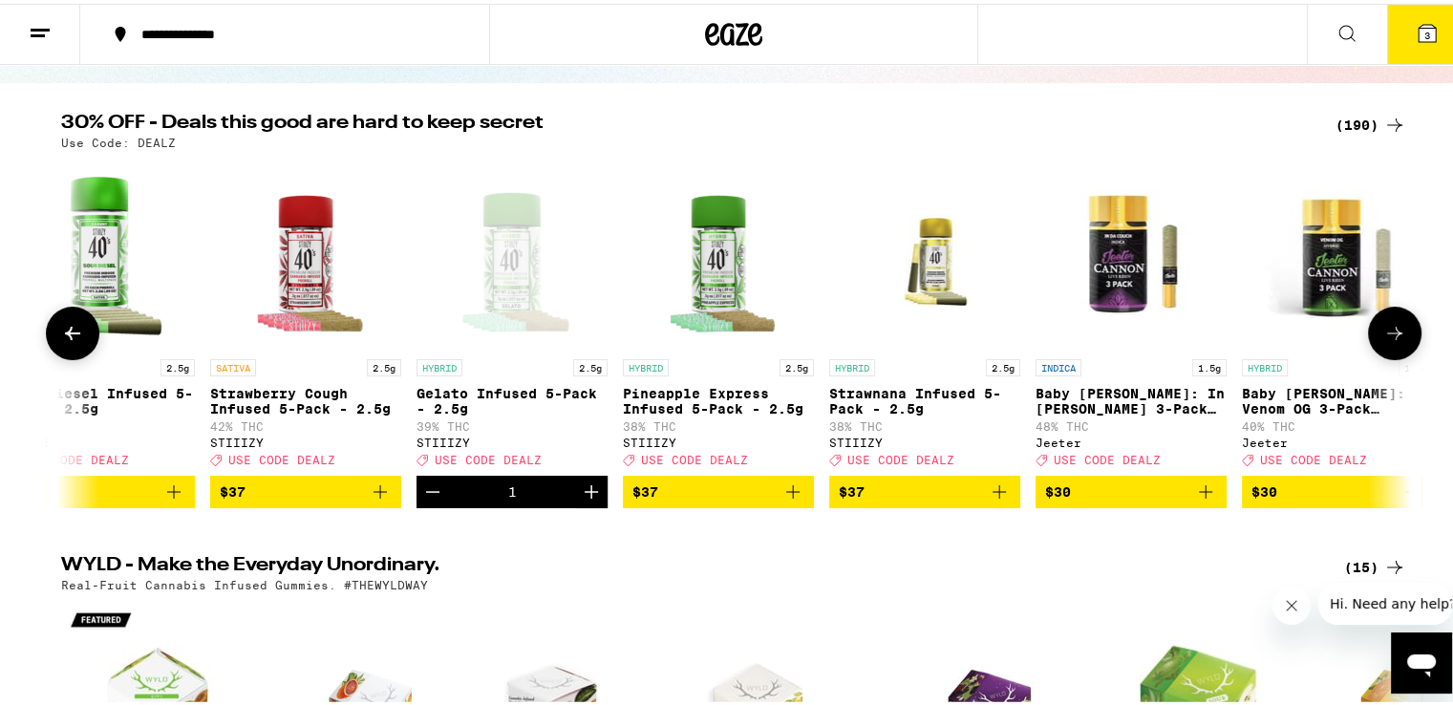
click at [1399, 332] on button at bounding box center [1395, 330] width 54 height 54
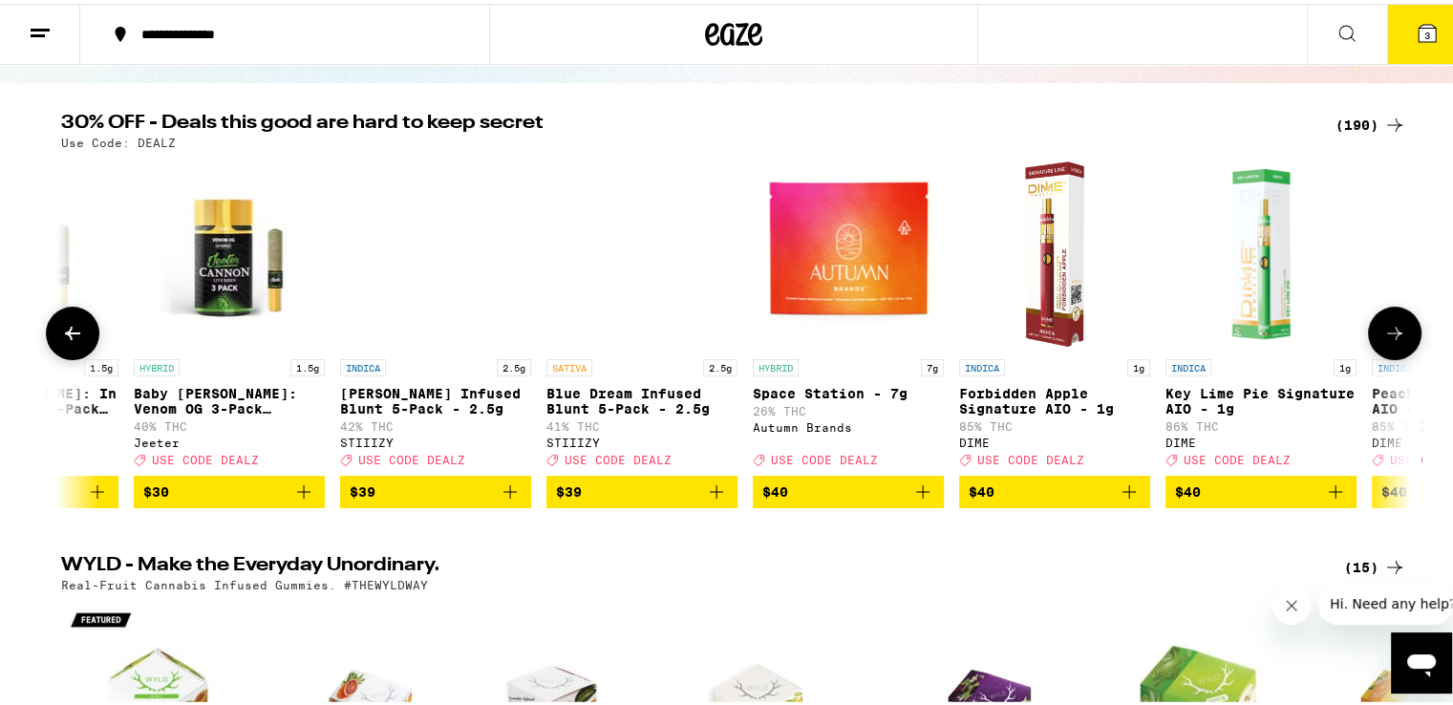
scroll to position [0, 30706]
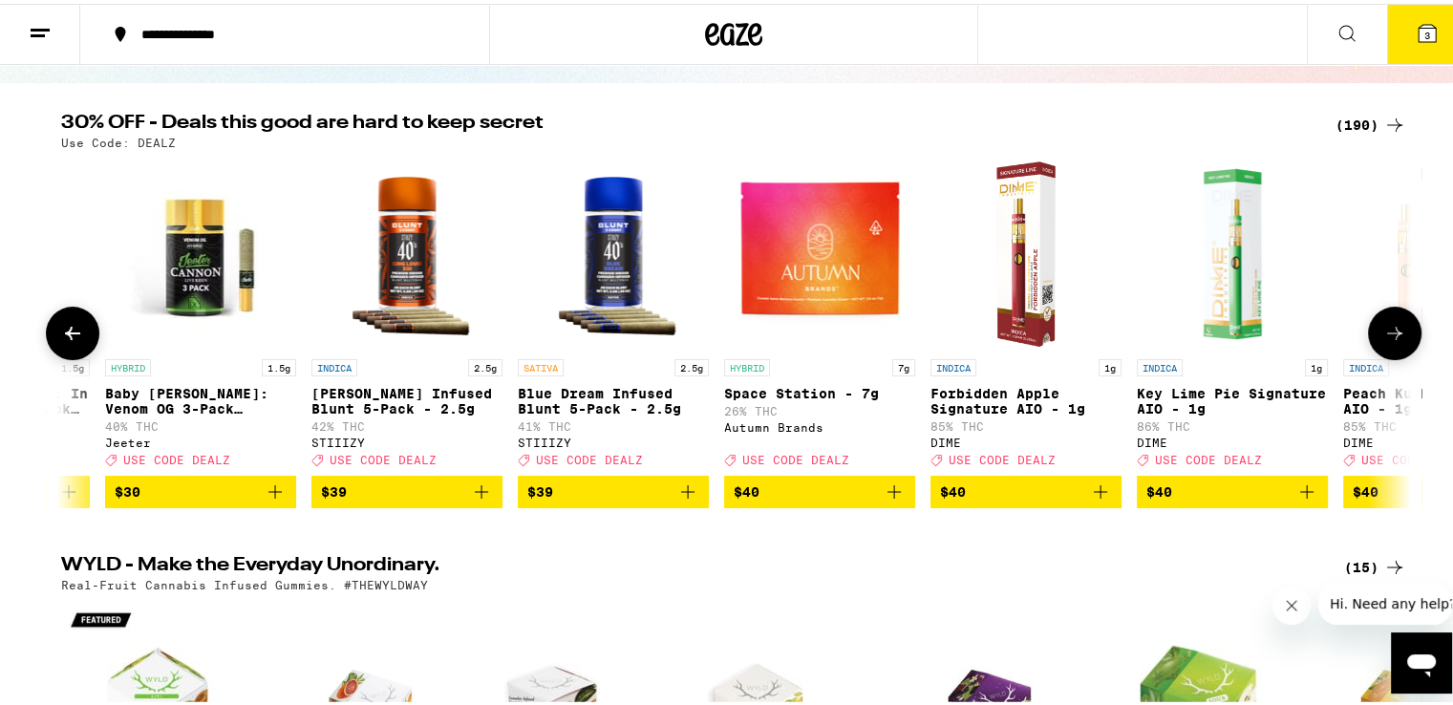
click at [642, 255] on img "Open page for Blue Dream Infused Blunt 5-Pack - 2.5g from STIIIZY" at bounding box center [613, 250] width 191 height 191
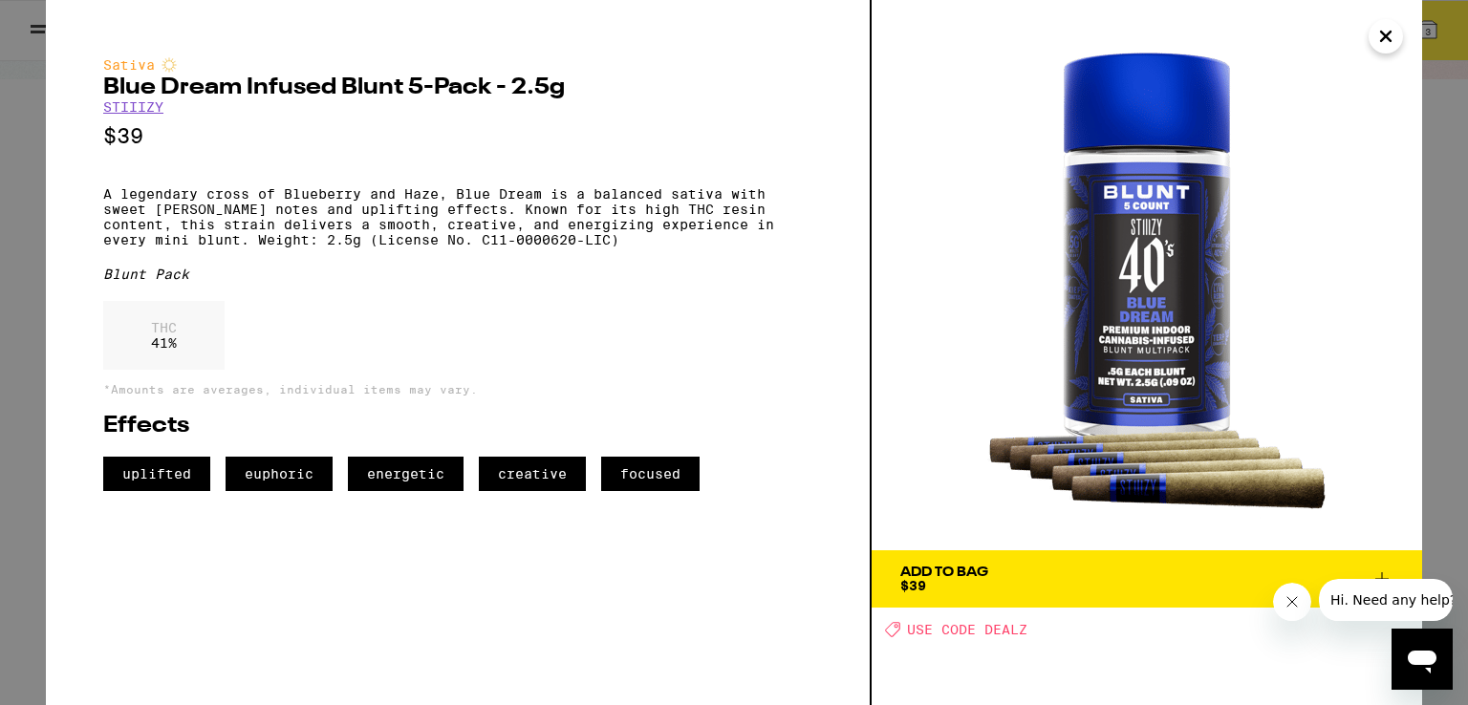
click at [1387, 25] on icon "Close" at bounding box center [1385, 36] width 23 height 29
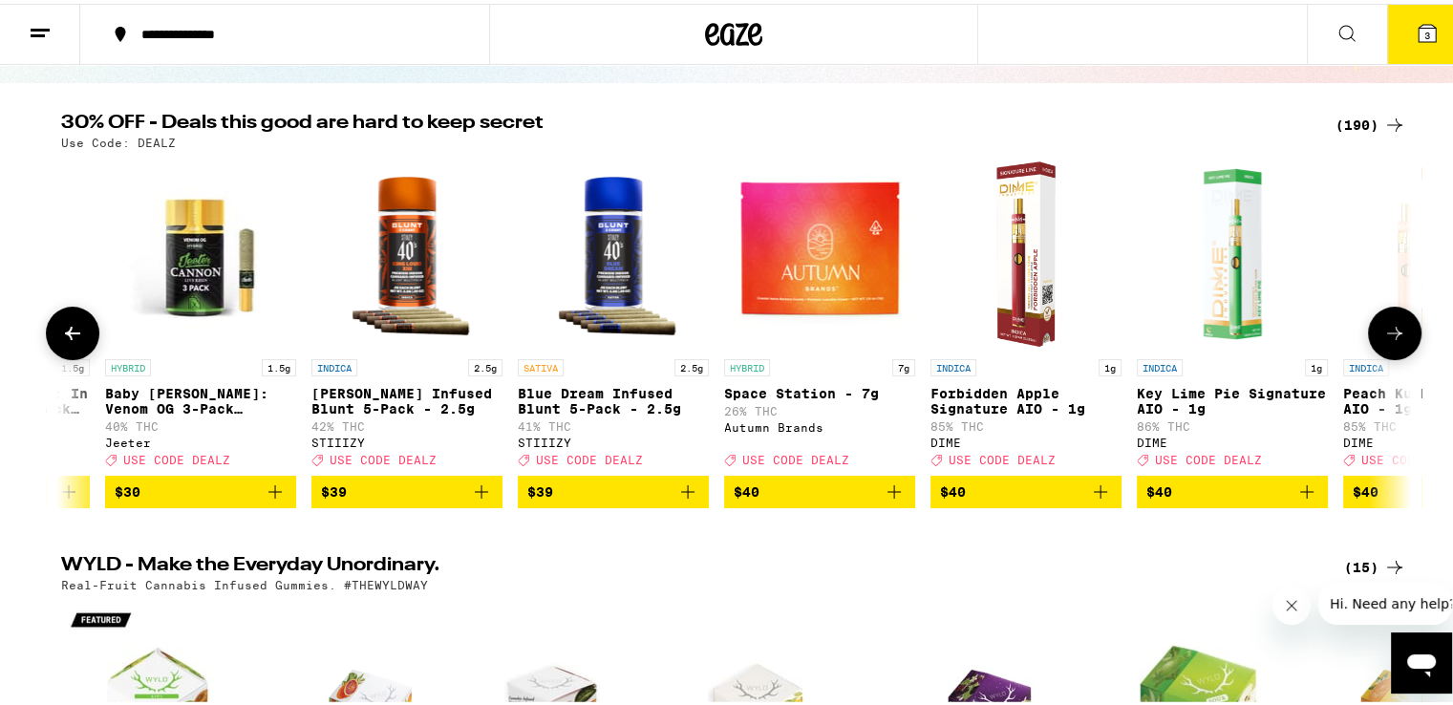
click at [1390, 330] on icon at bounding box center [1394, 329] width 23 height 23
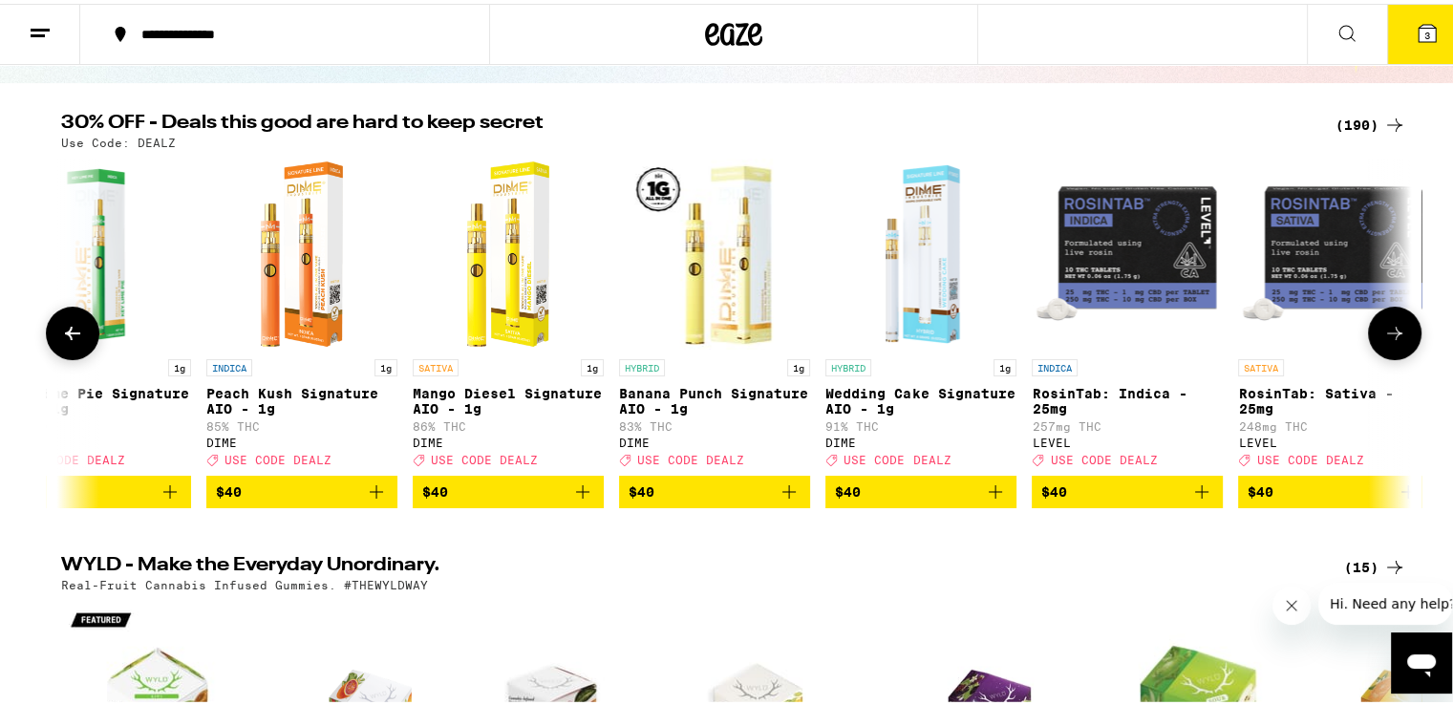
click at [1390, 330] on icon at bounding box center [1394, 329] width 23 height 23
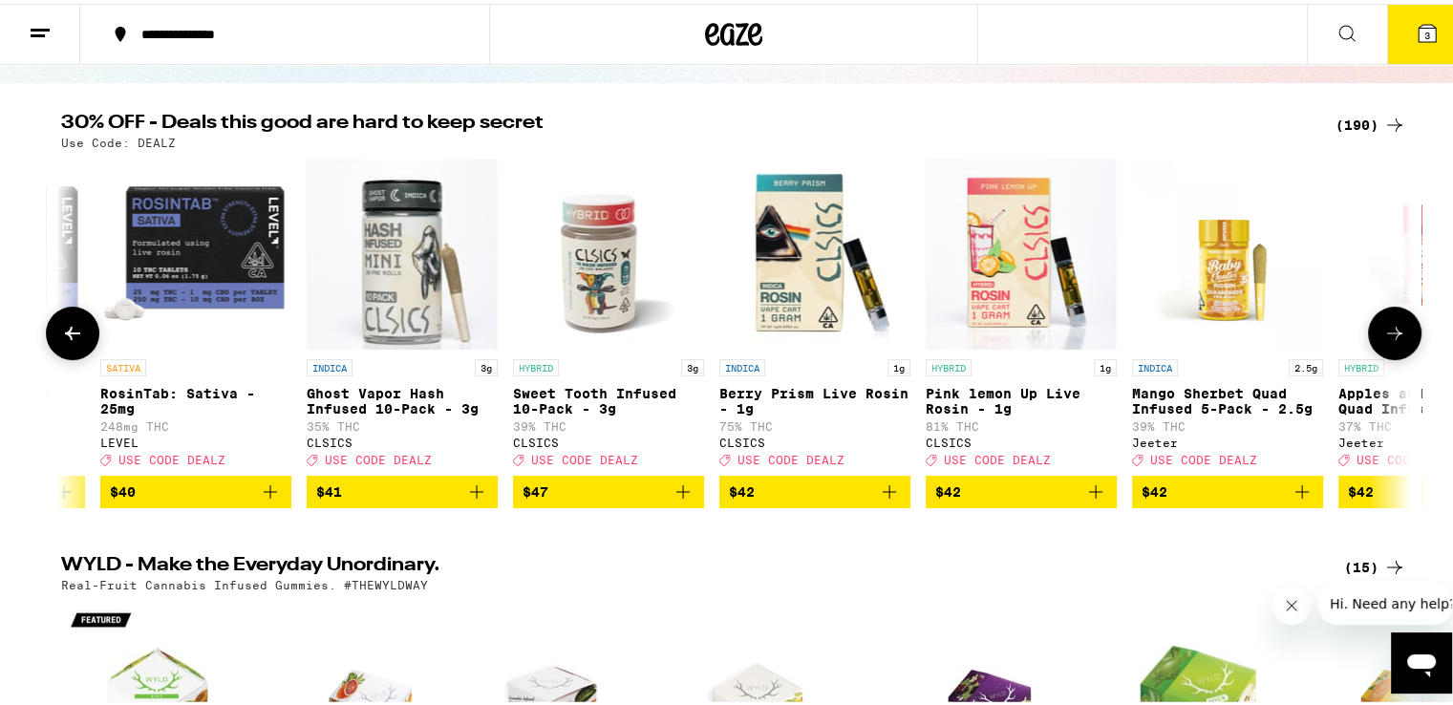
click at [1390, 330] on icon at bounding box center [1394, 329] width 23 height 23
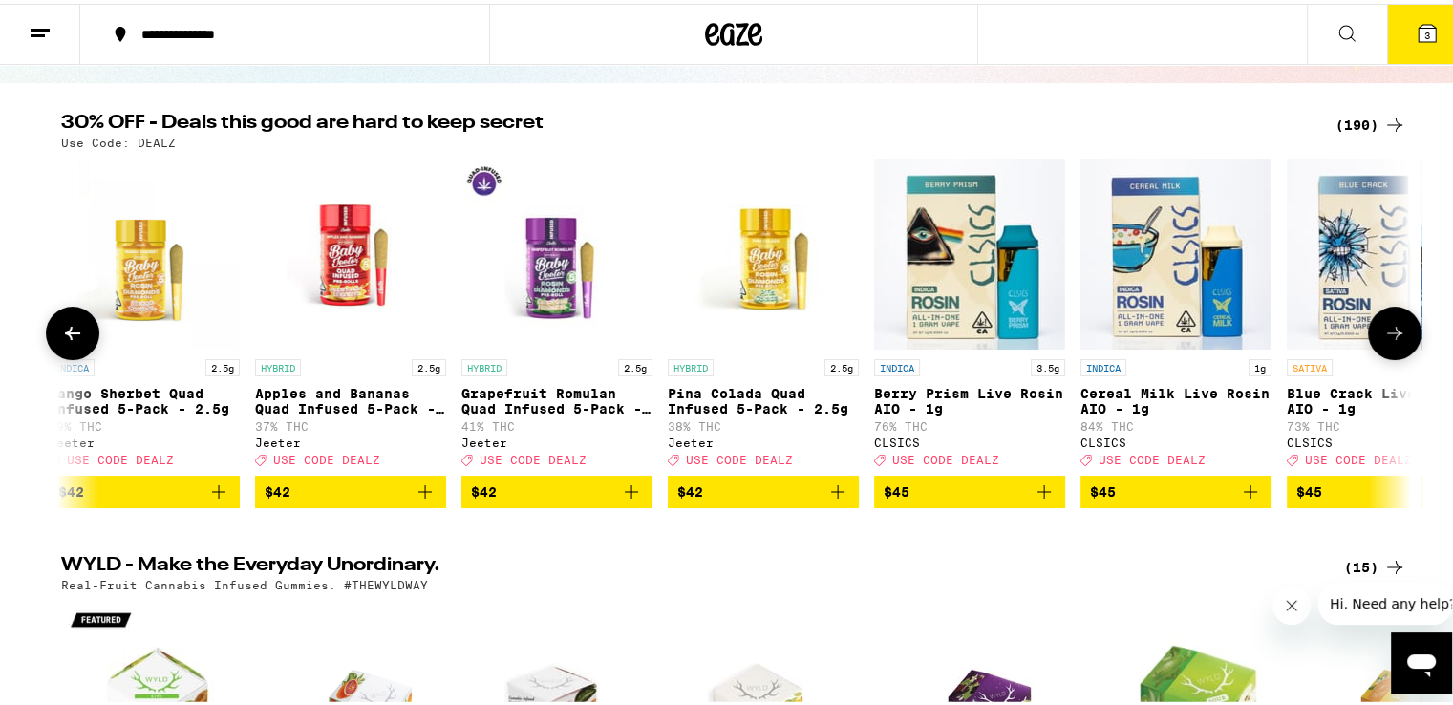
scroll to position [0, 34118]
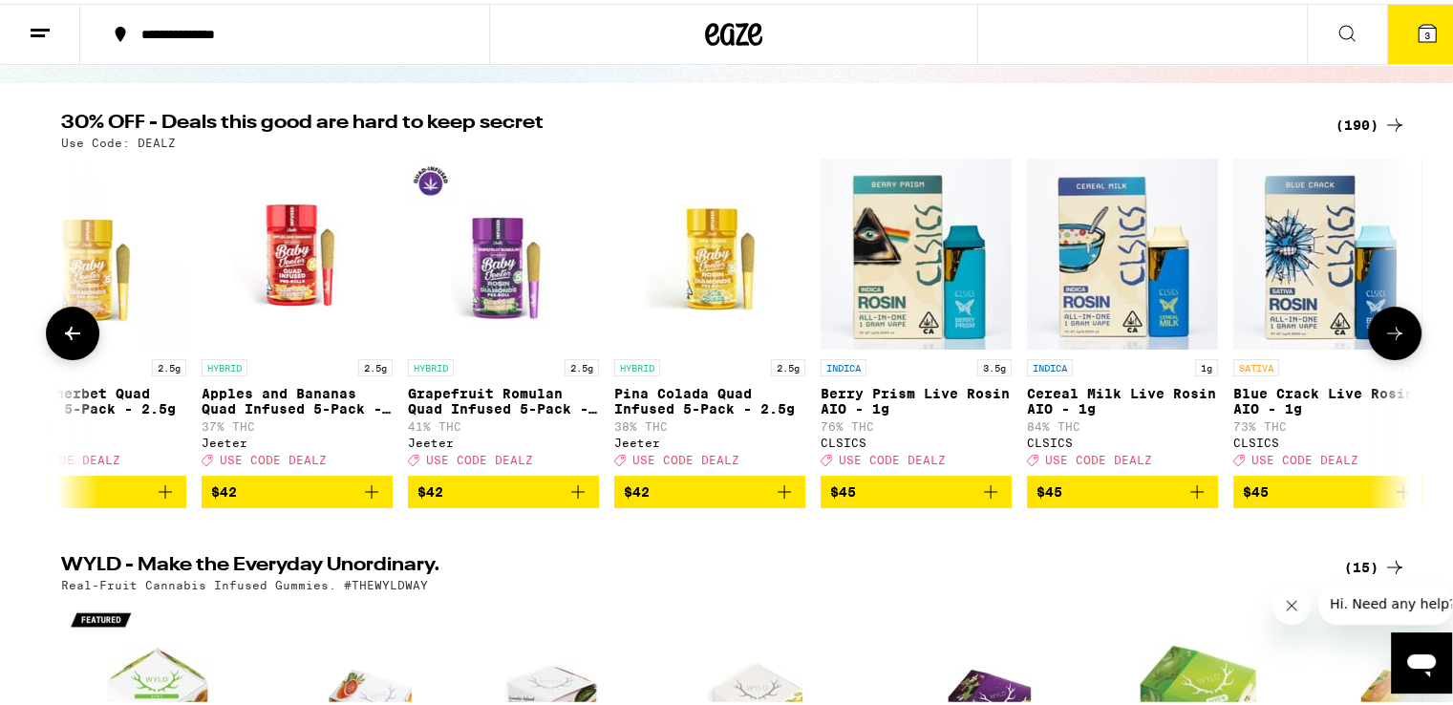
click at [61, 334] on icon at bounding box center [72, 329] width 23 height 23
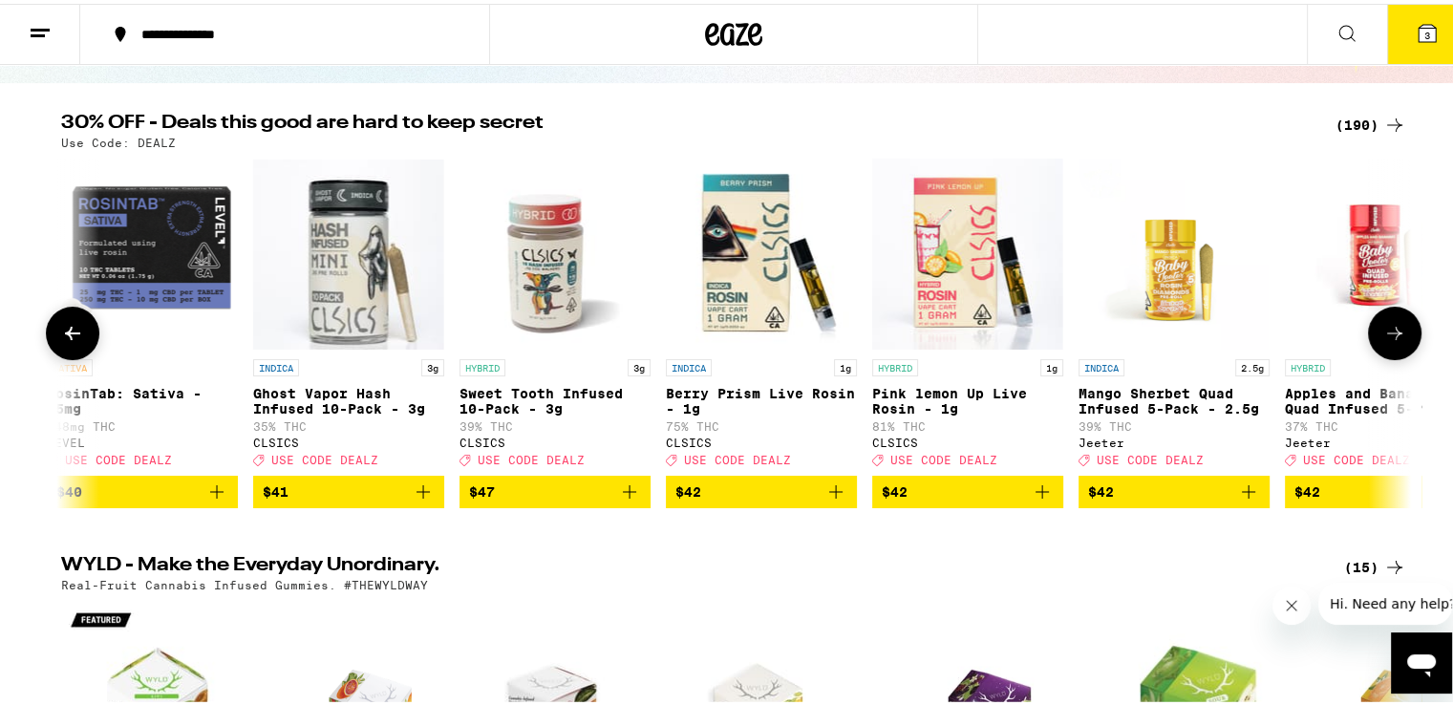
scroll to position [0, 32982]
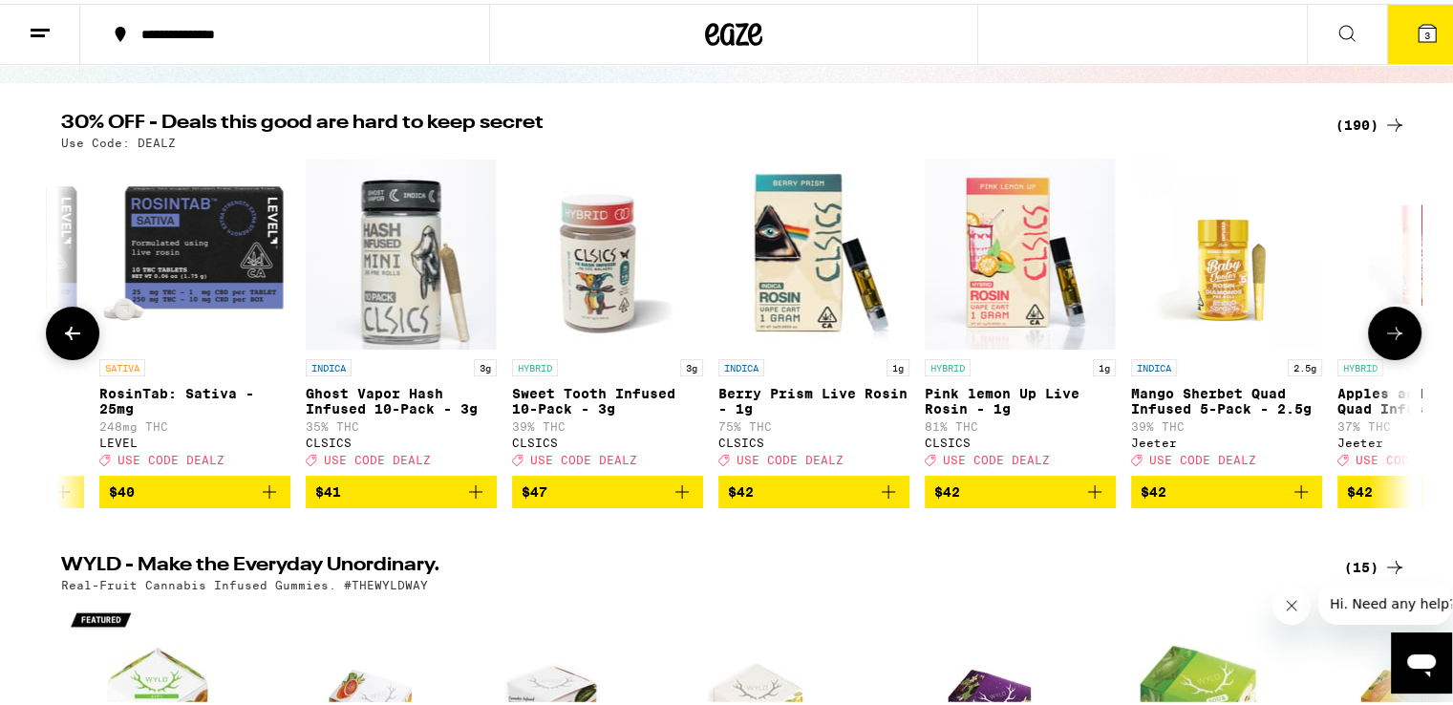
click at [1391, 341] on icon at bounding box center [1394, 329] width 23 height 23
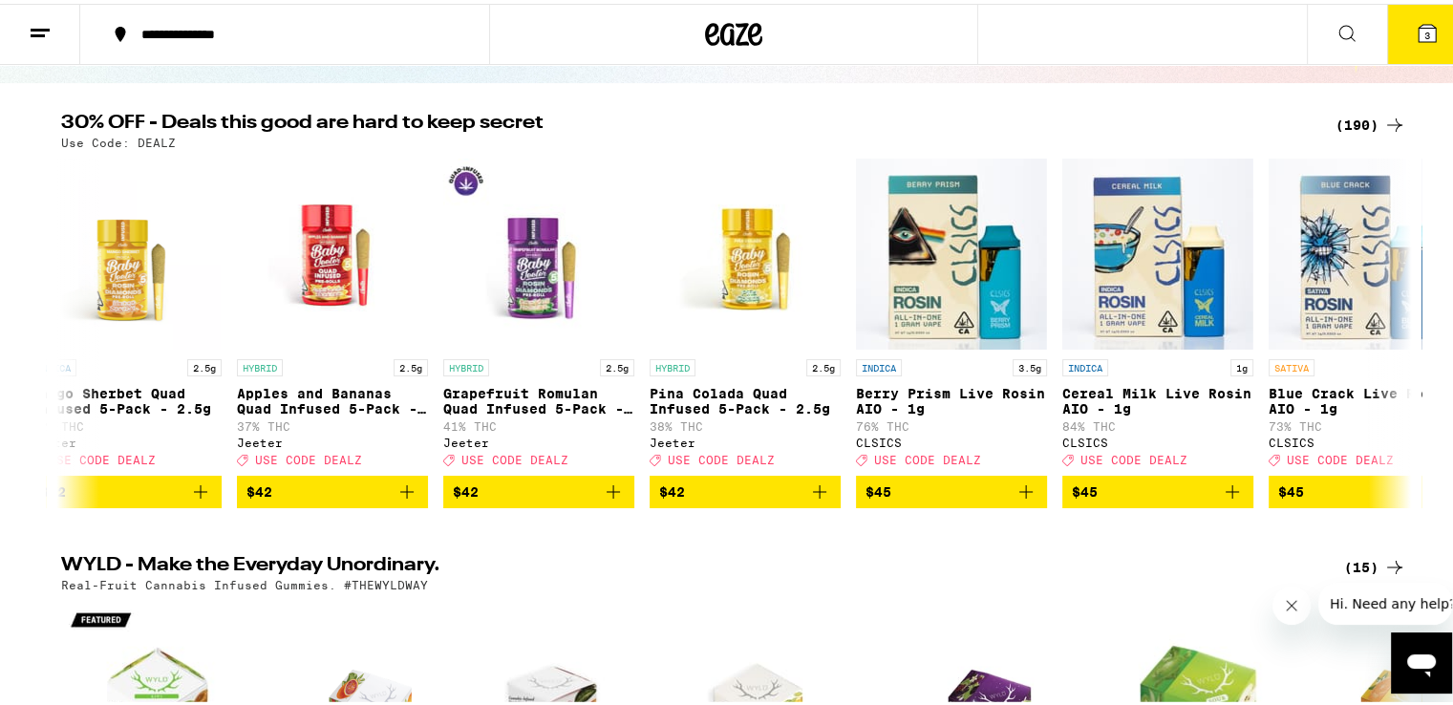
scroll to position [0, 34119]
